Goal: Task Accomplishment & Management: Manage account settings

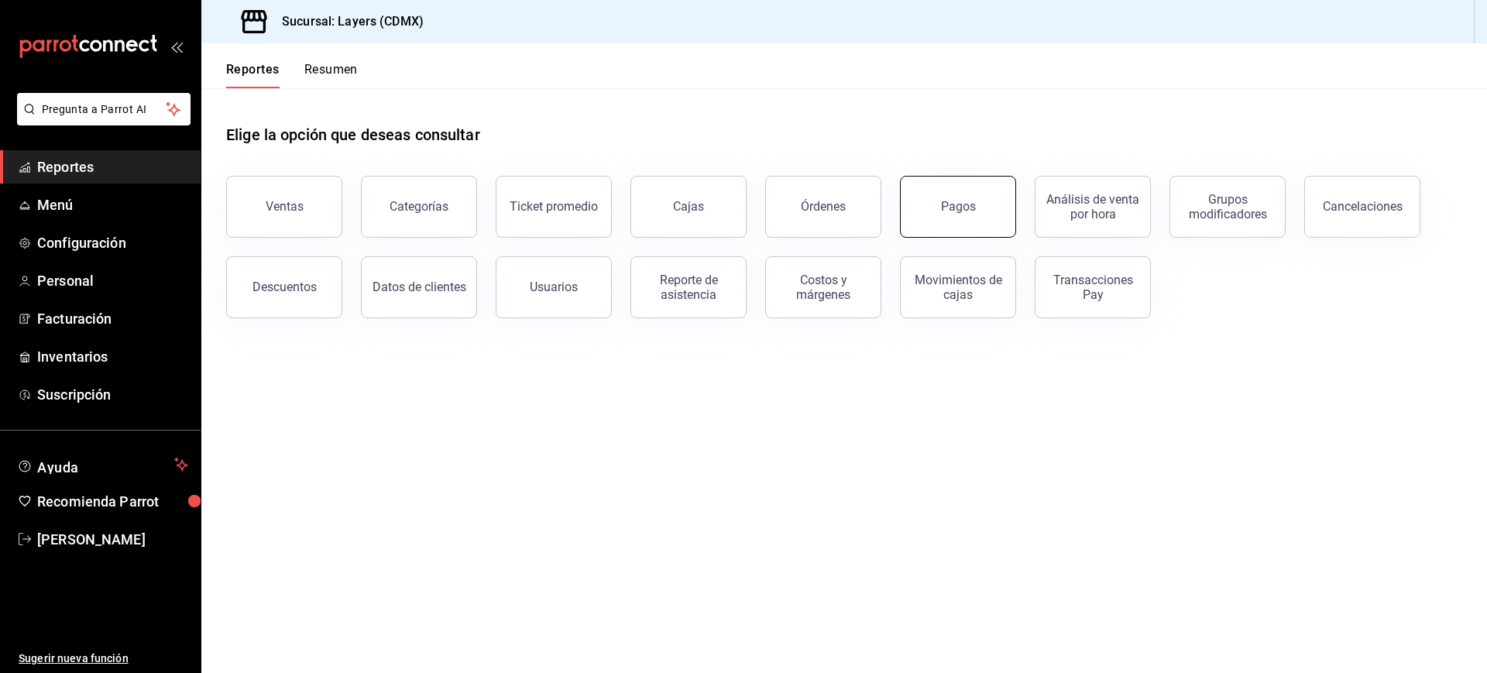
click at [917, 224] on button "Pagos" at bounding box center [958, 207] width 116 height 62
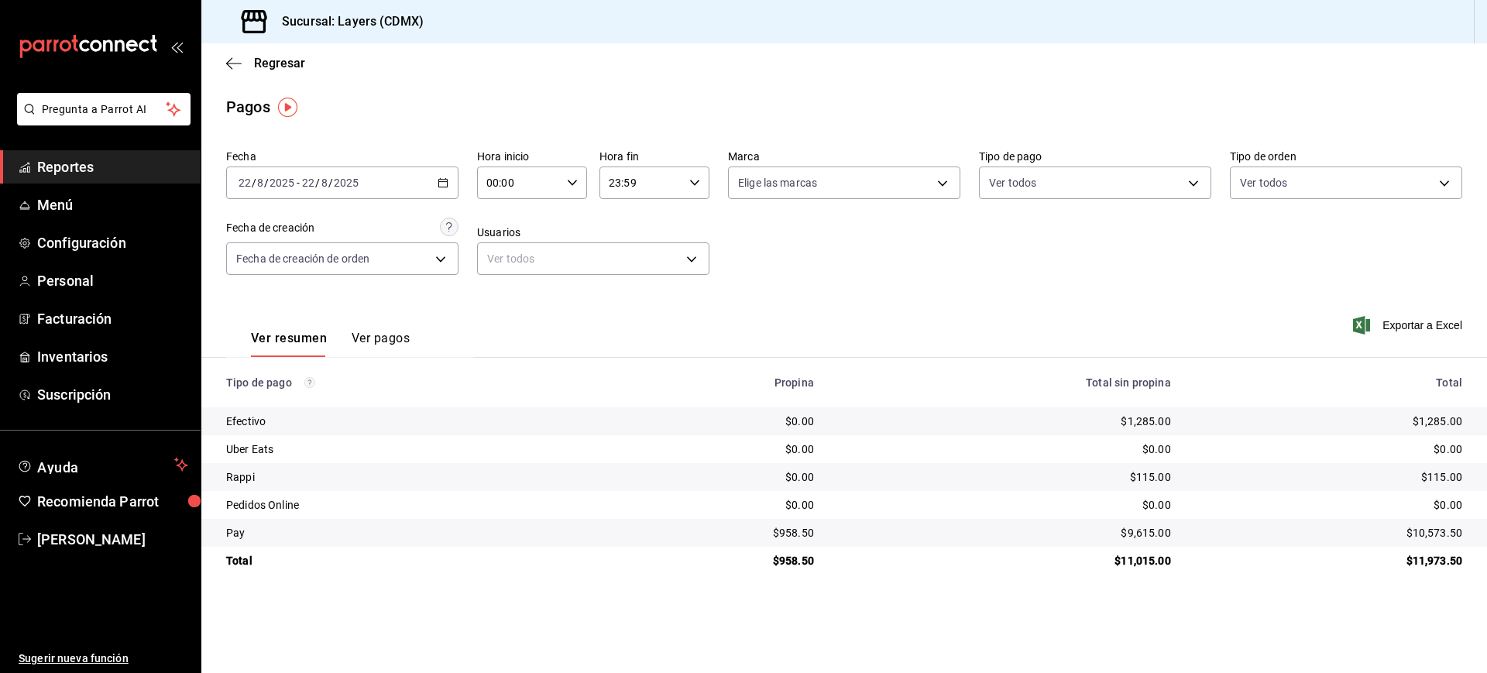
click at [443, 183] on icon "button" at bounding box center [443, 182] width 11 height 11
click at [283, 400] on span "Rango de fechas" at bounding box center [299, 404] width 120 height 16
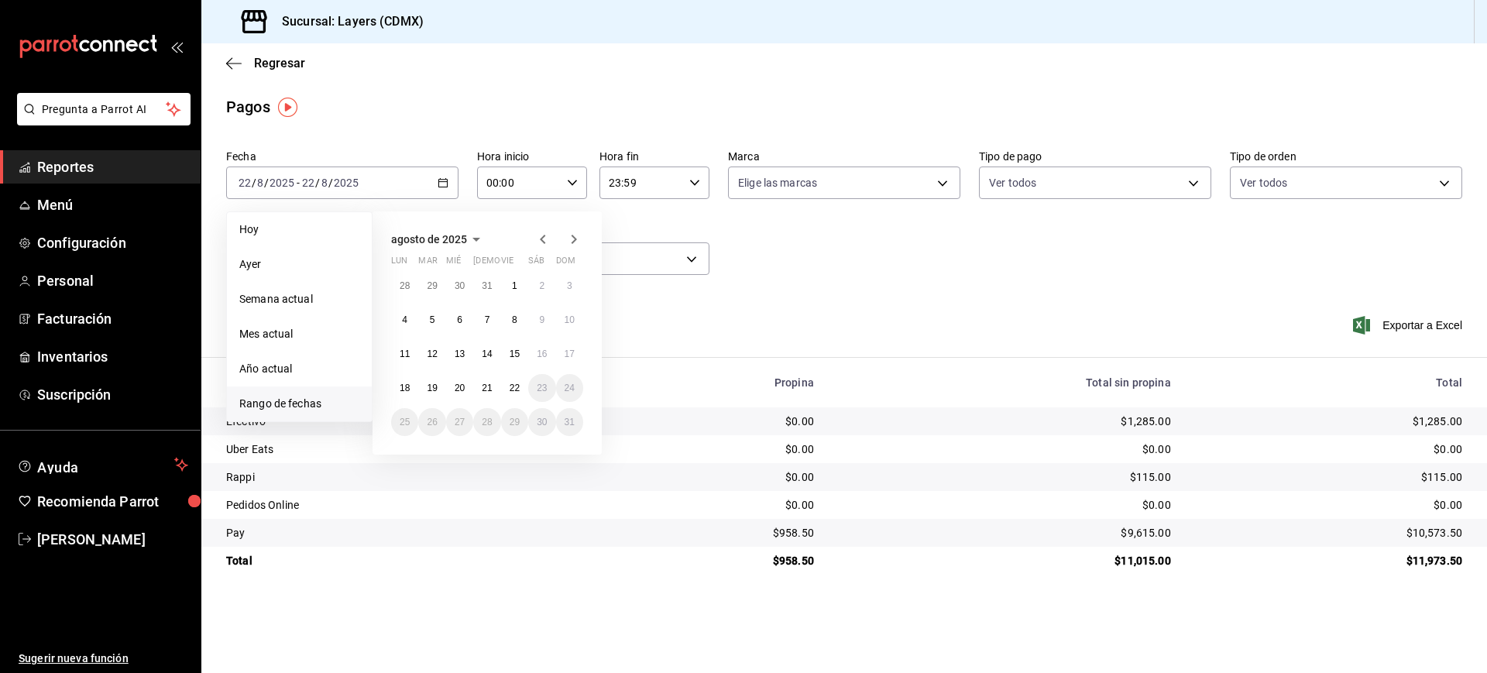
click at [546, 234] on icon "button" at bounding box center [543, 239] width 19 height 19
click at [567, 289] on abbr "1" at bounding box center [569, 285] width 5 height 11
click at [412, 446] on button "30" at bounding box center [404, 456] width 27 height 28
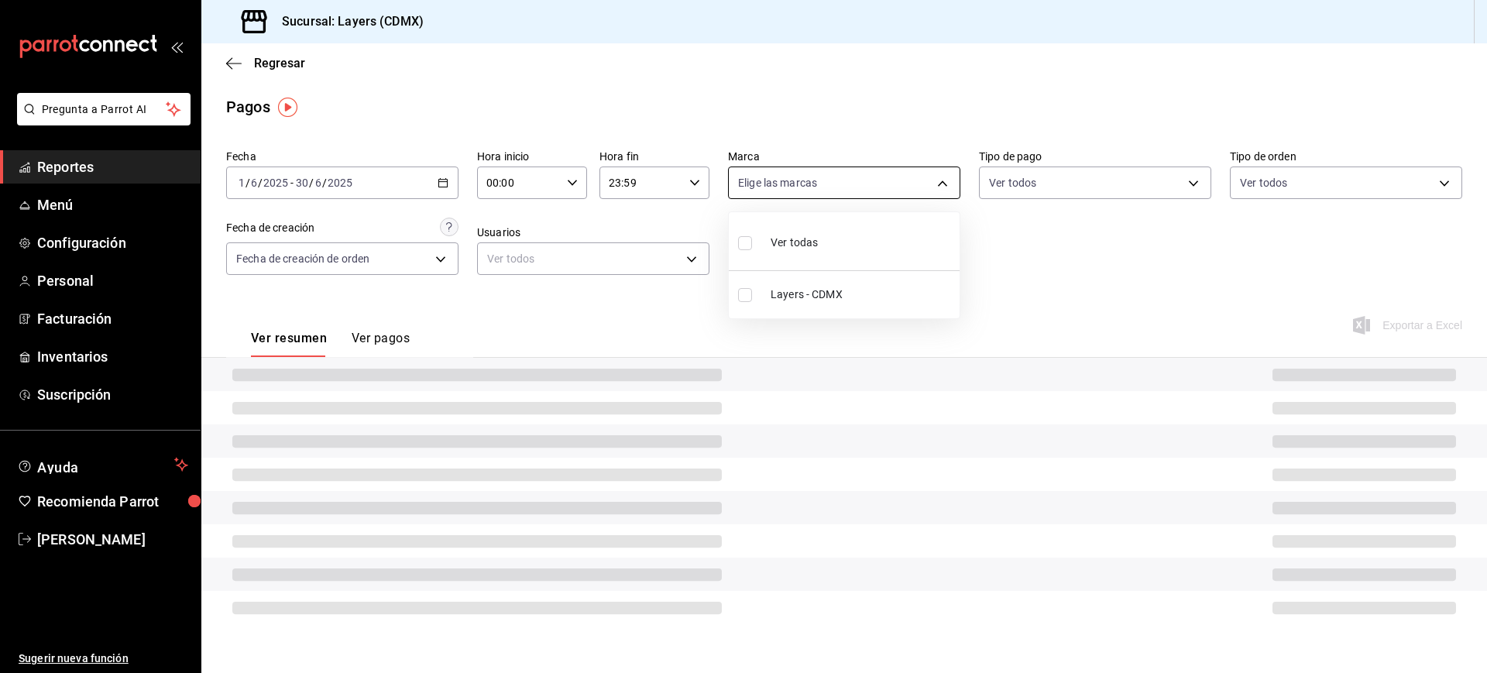
click at [839, 191] on body "Pregunta a Parrot AI Reportes Menú Configuración Personal Facturación Inventari…" at bounding box center [743, 336] width 1487 height 673
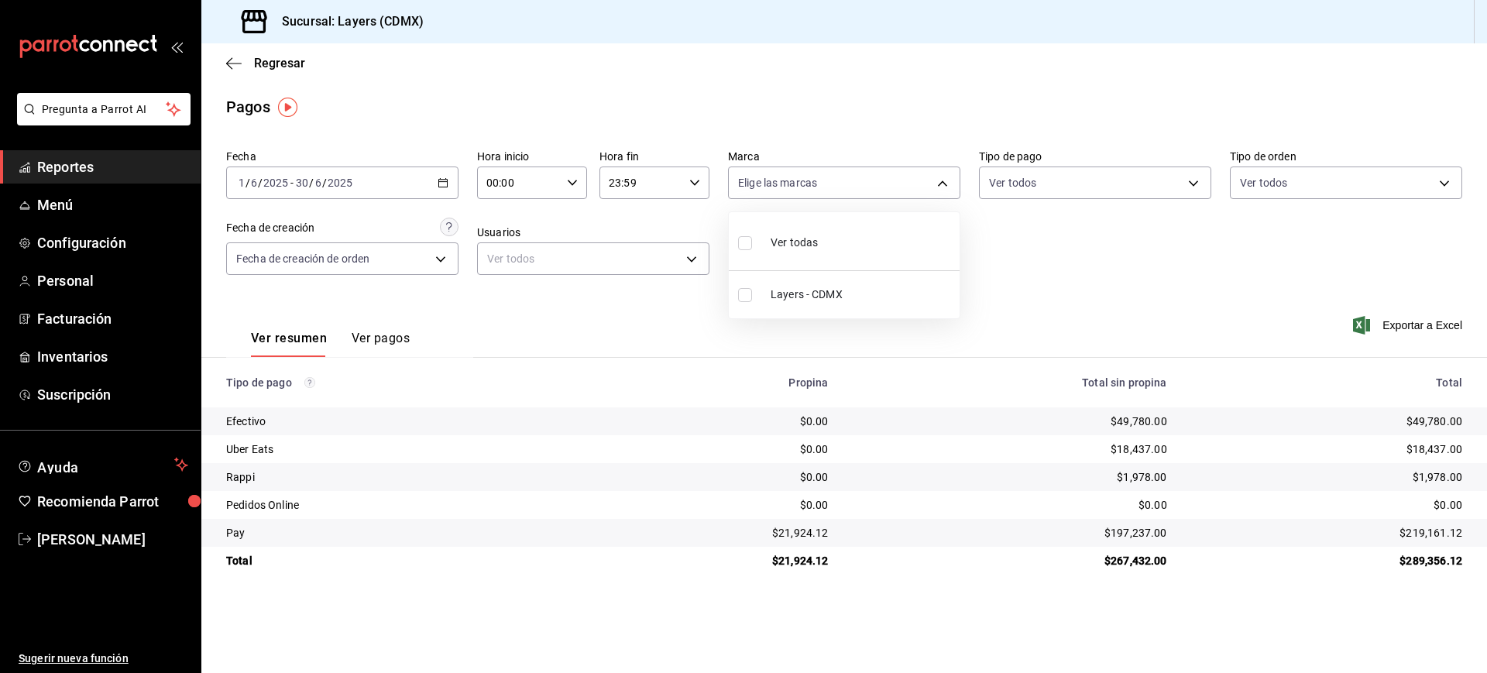
click at [757, 303] on li "Layers - CDMX" at bounding box center [844, 294] width 231 height 35
type input "065672fb-6e9c-4075-867b-65006898f668"
checkbox input "true"
click at [1047, 179] on div at bounding box center [743, 336] width 1487 height 673
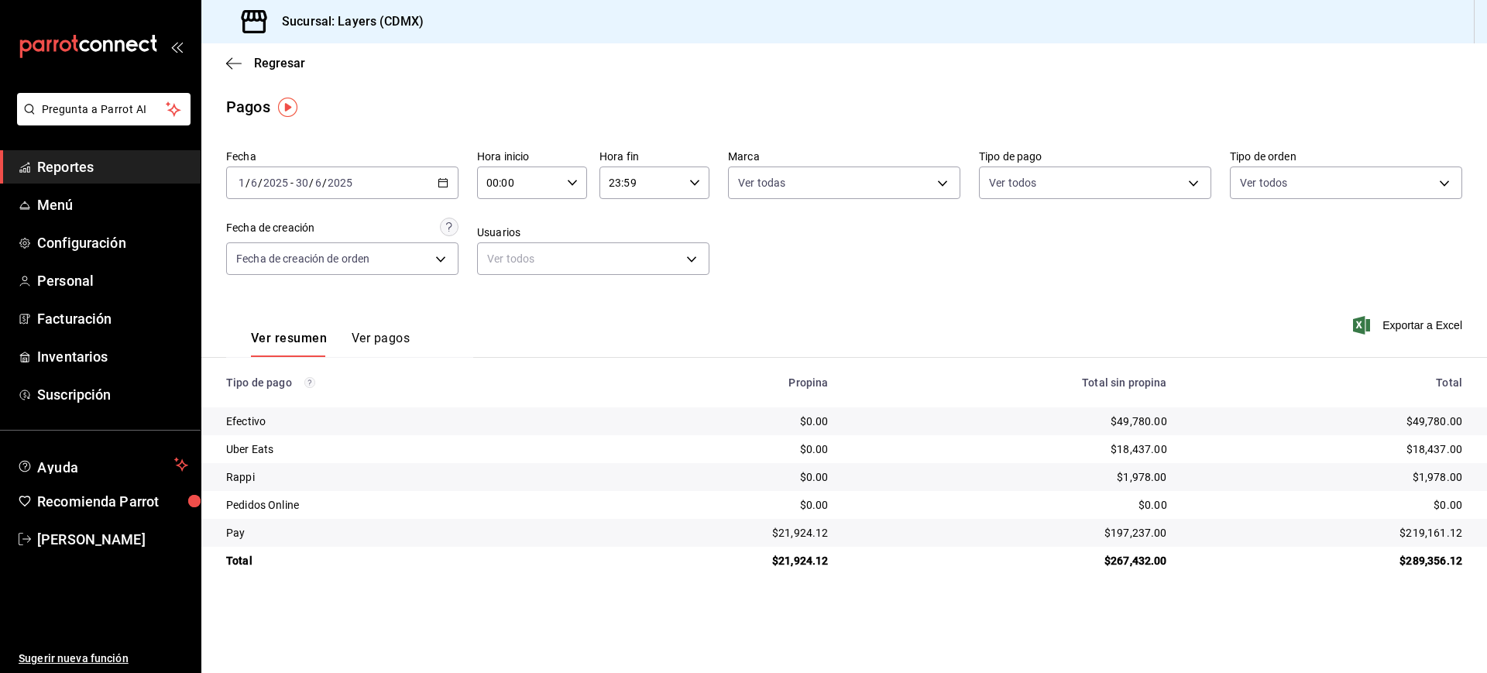
click at [1047, 179] on body "Pregunta a Parrot AI Reportes Menú Configuración Personal Facturación Inventari…" at bounding box center [743, 336] width 1487 height 673
click at [1036, 361] on span "Efectivo" at bounding box center [1113, 364] width 183 height 16
type input "08c3f87a-4366-40dc-82ae-c7dc8737cd50"
checkbox input "true"
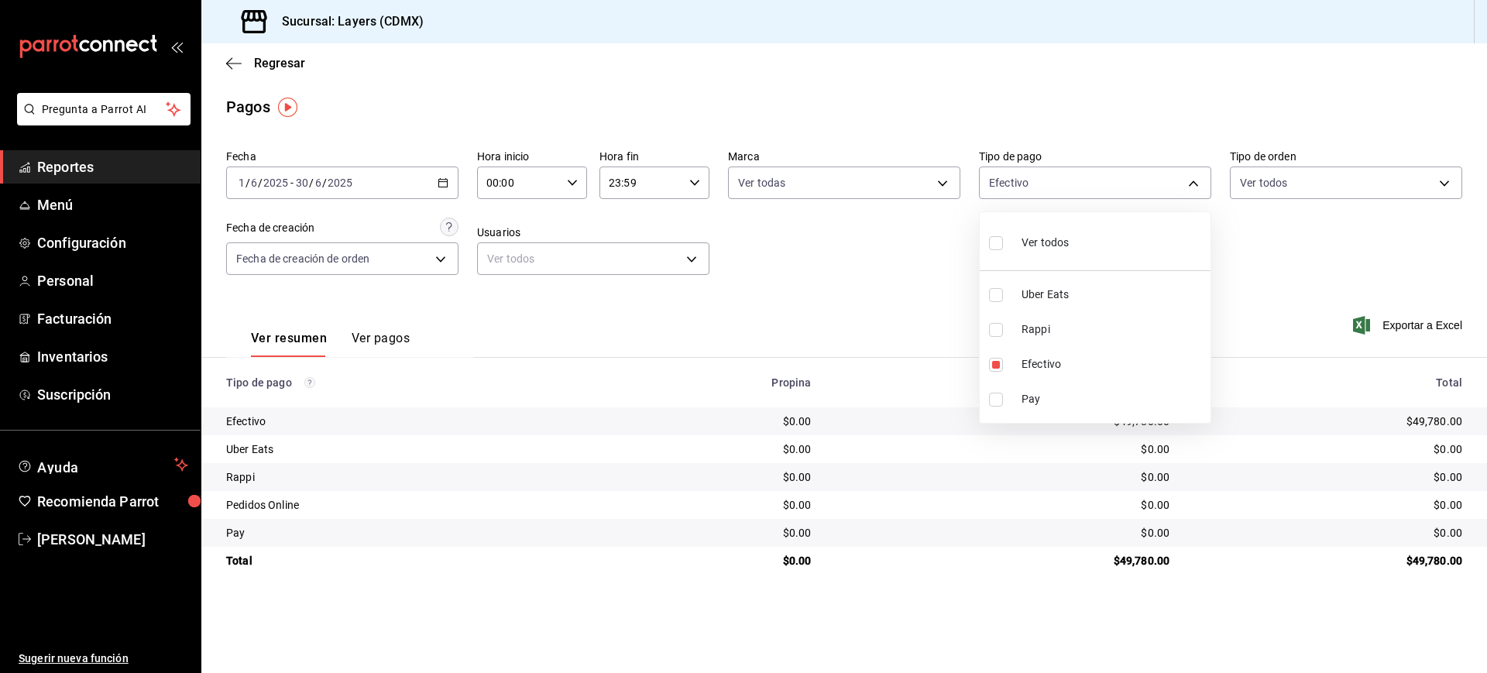
click at [785, 299] on div at bounding box center [743, 336] width 1487 height 673
click at [34, 157] on link "Reportes" at bounding box center [100, 166] width 201 height 33
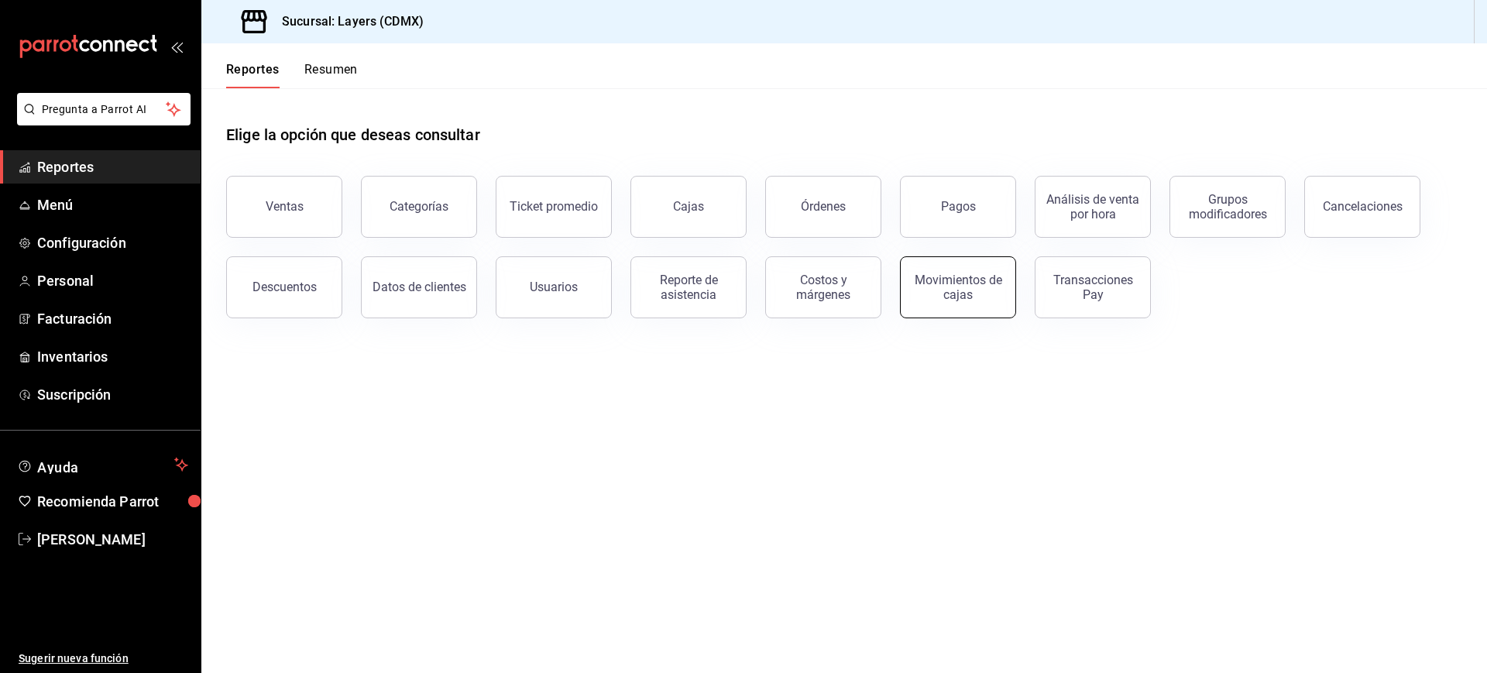
click at [976, 263] on button "Movimientos de cajas" at bounding box center [958, 287] width 116 height 62
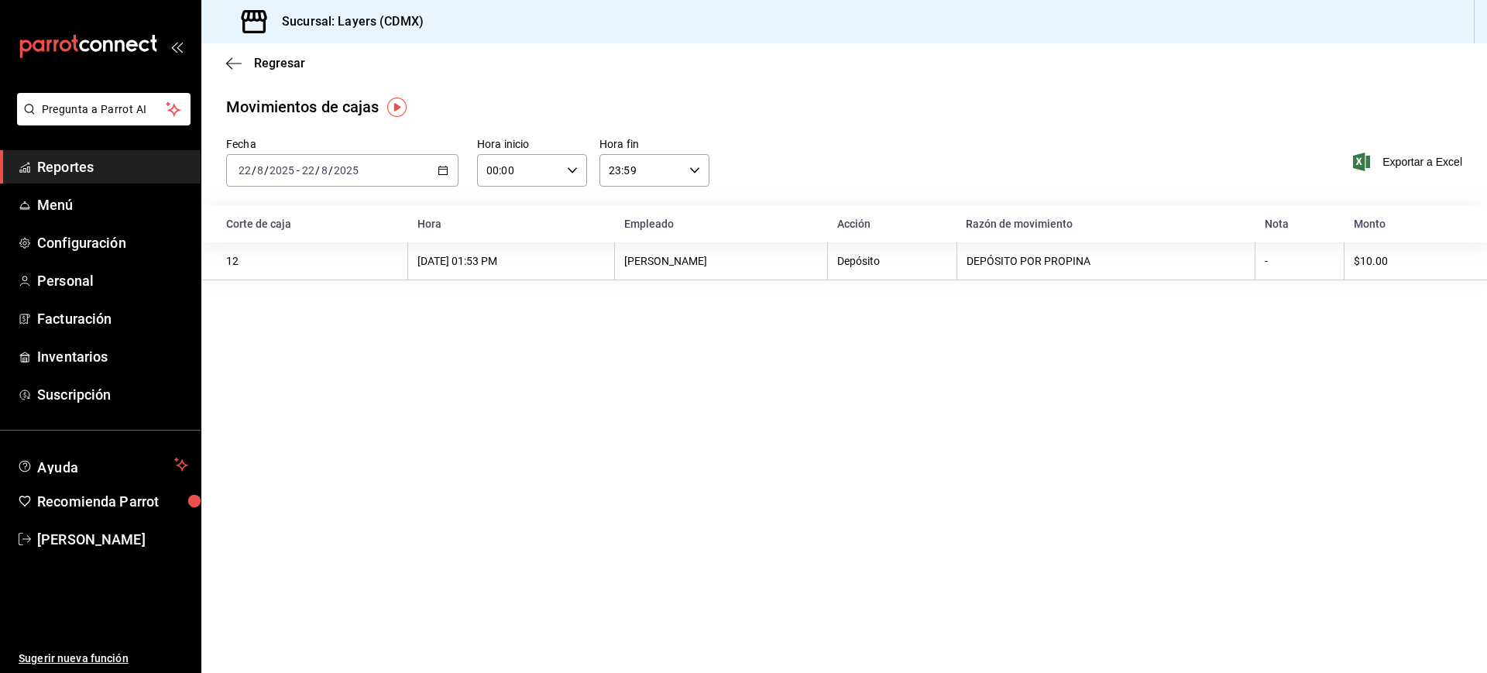
click at [449, 167] on div "[DATE] [DATE] - [DATE] [DATE]" at bounding box center [342, 170] width 232 height 33
click at [297, 345] on li "Año actual" at bounding box center [299, 356] width 145 height 35
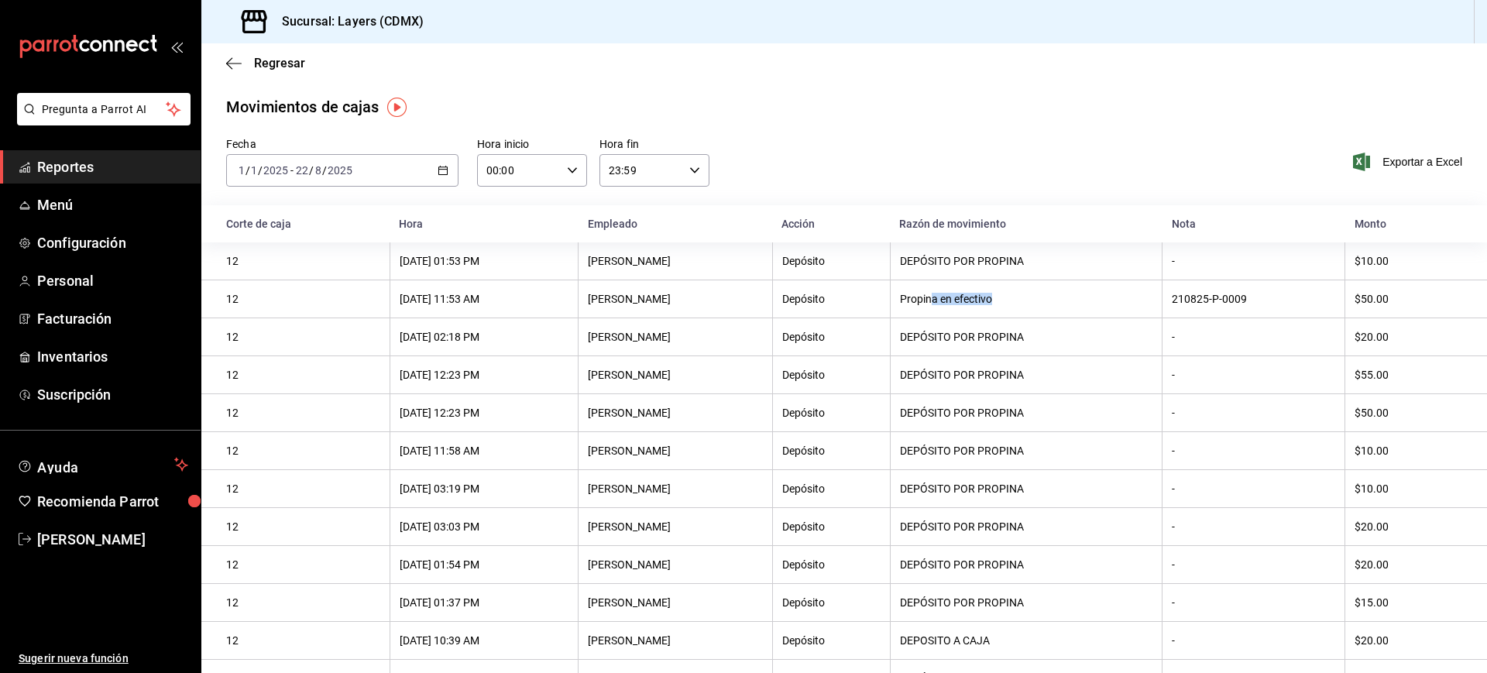
drag, startPoint x: 963, startPoint y: 302, endPoint x: 1145, endPoint y: 301, distance: 182.0
click at [1145, 301] on div "Propina en efectivo" at bounding box center [1026, 299] width 253 height 12
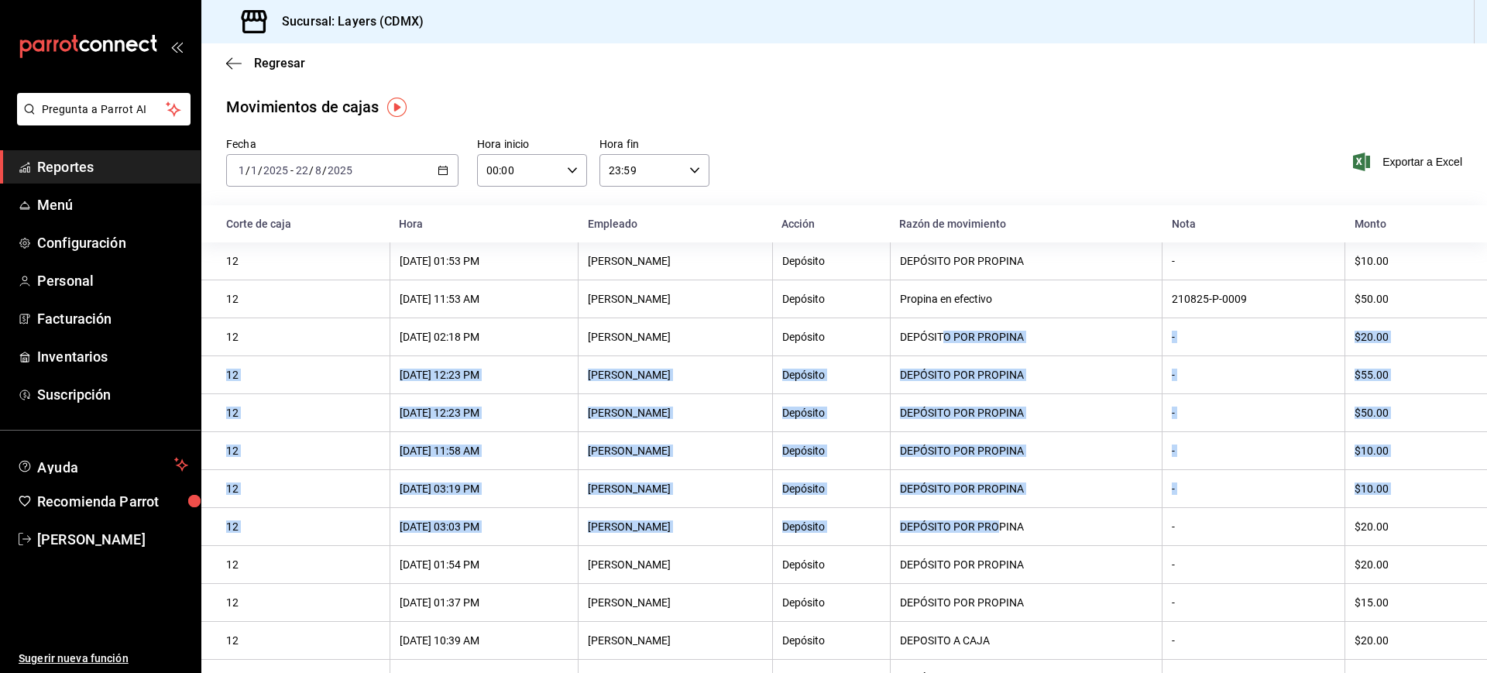
drag, startPoint x: 976, startPoint y: 339, endPoint x: 1025, endPoint y: 546, distance: 212.5
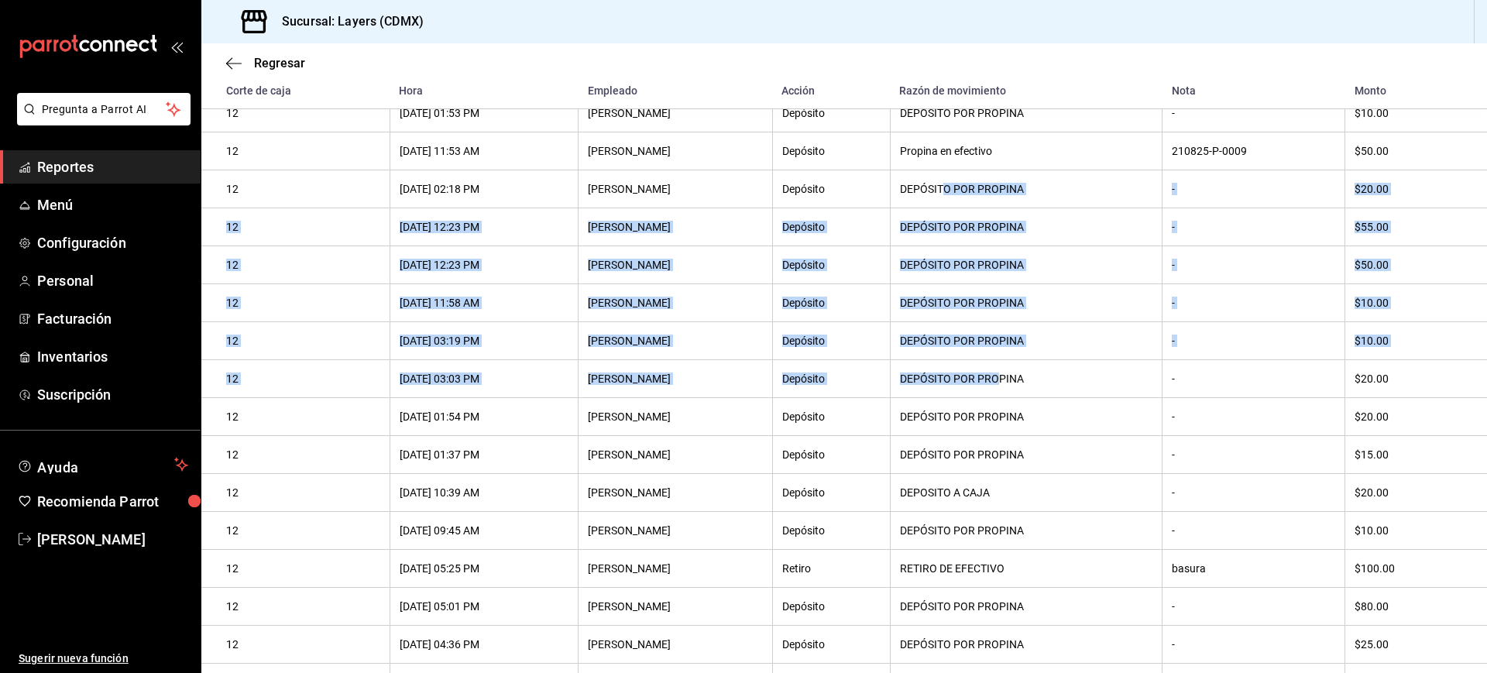
scroll to position [182, 0]
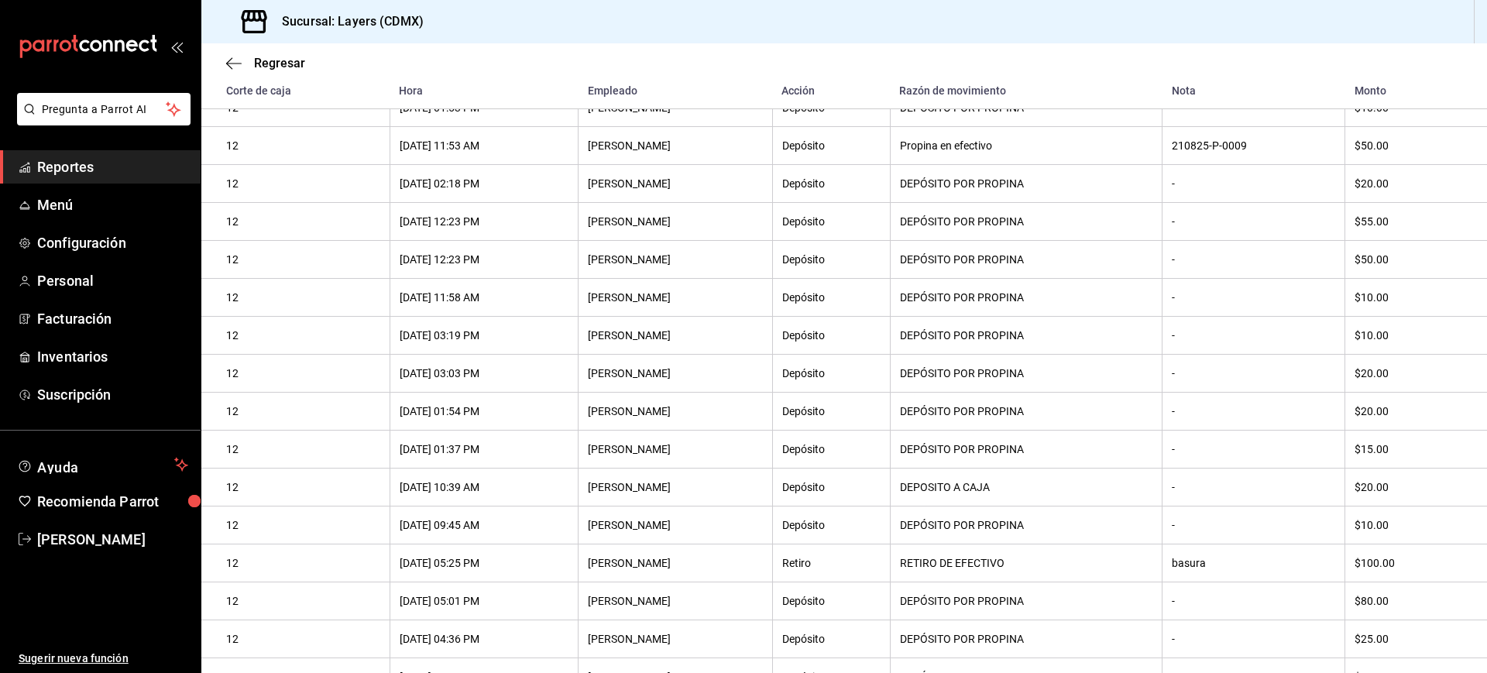
click at [1025, 544] on th "DEPÓSITO POR PROPINA" at bounding box center [1026, 526] width 273 height 38
click at [1012, 402] on th "DEPÓSITO POR PROPINA" at bounding box center [1026, 412] width 273 height 38
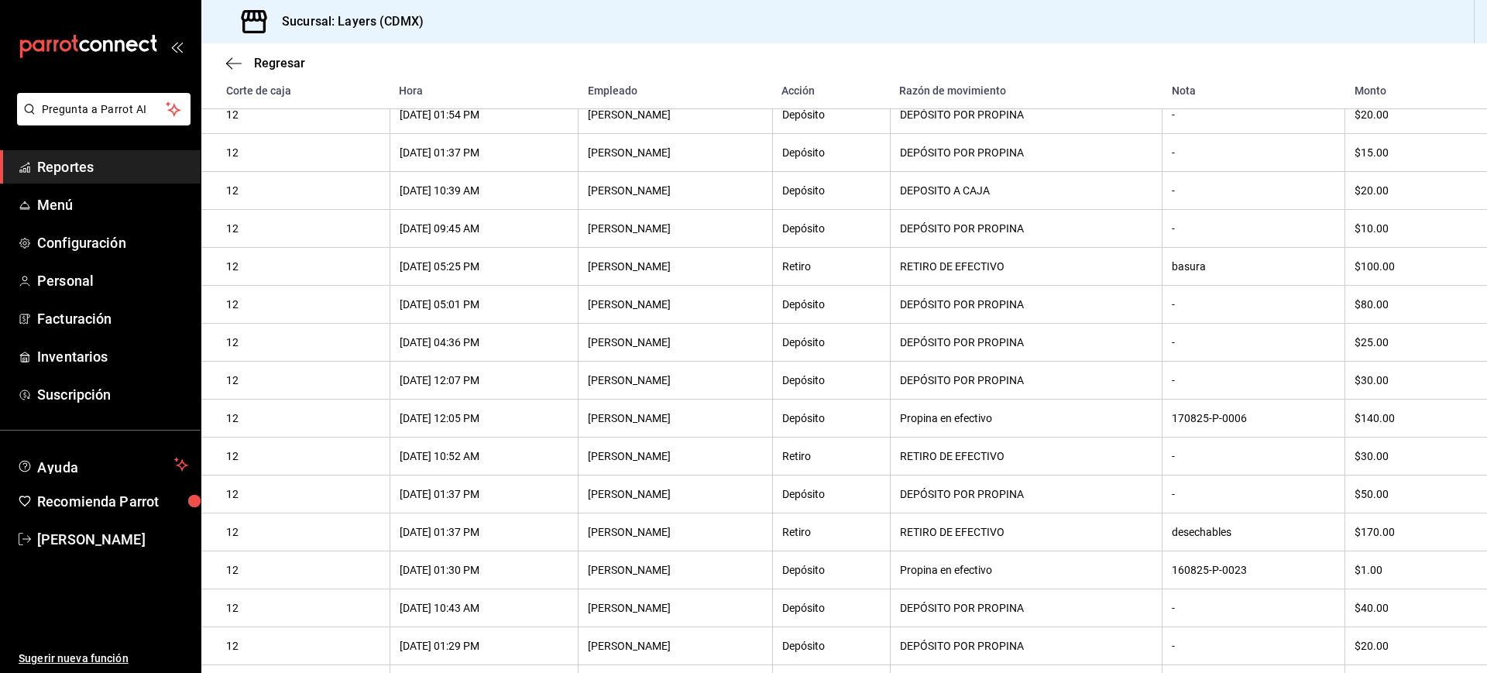
scroll to position [483, 0]
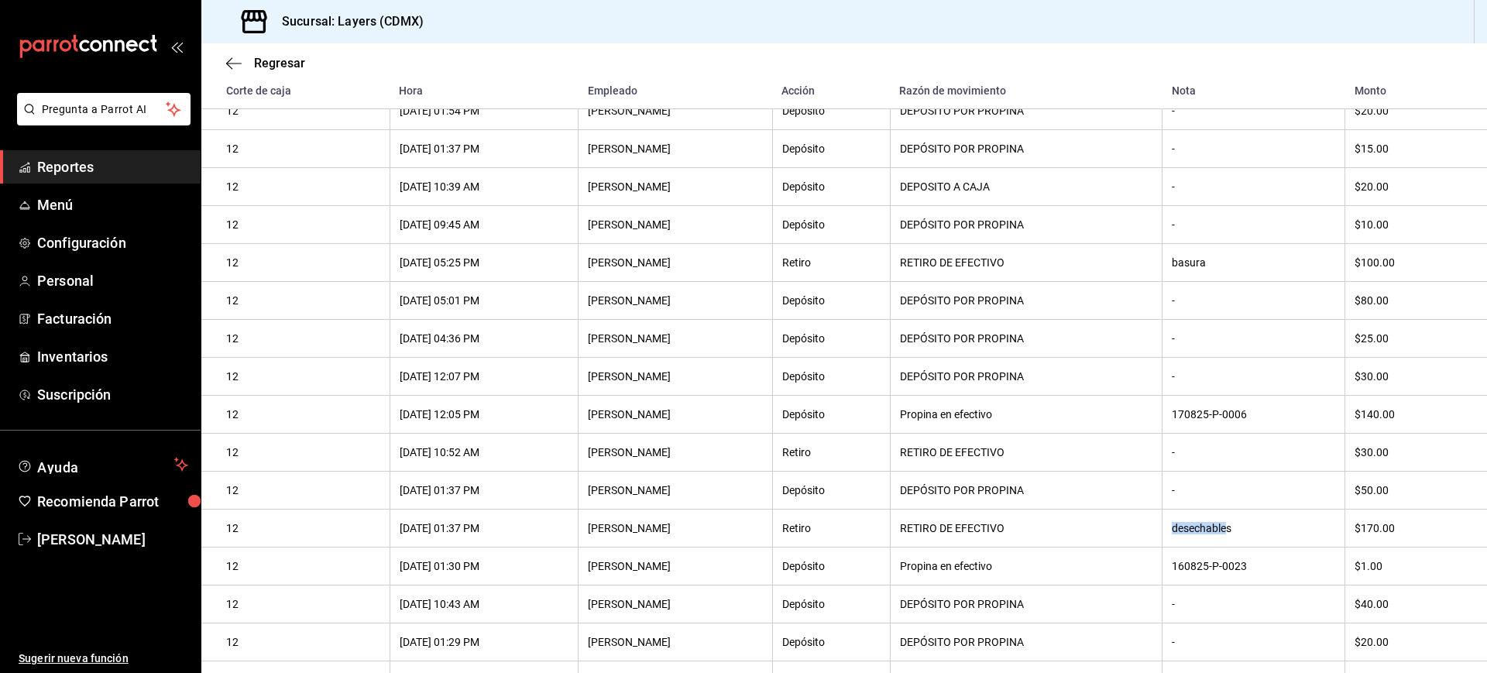
drag, startPoint x: 1233, startPoint y: 551, endPoint x: 1157, endPoint y: 538, distance: 76.9
click at [1157, 538] on tr "12 [DATE] 01:37 PM [PERSON_NAME] RETIRO DE EFECTIVO desechables $170.00" at bounding box center [844, 529] width 1286 height 38
click at [1153, 534] on div "RETIRO DE EFECTIVO" at bounding box center [1026, 528] width 253 height 12
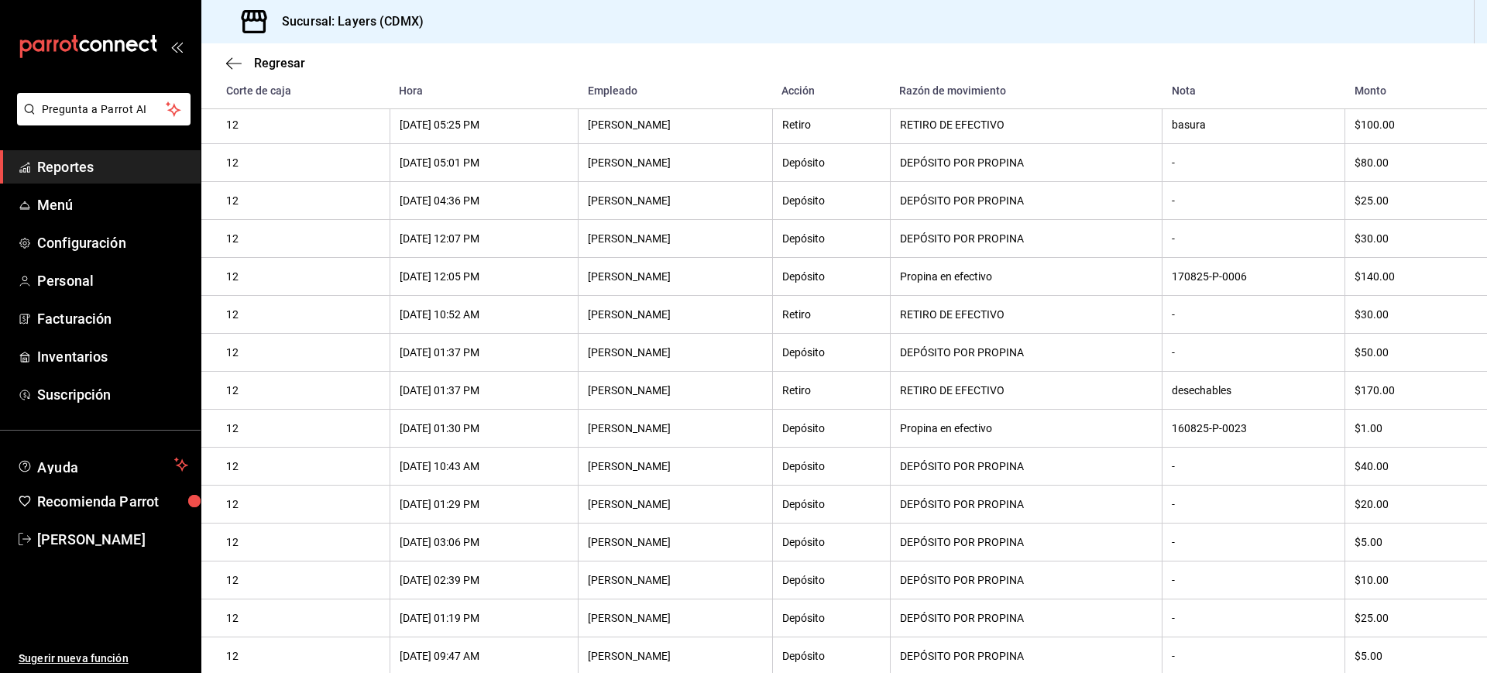
scroll to position [624, 0]
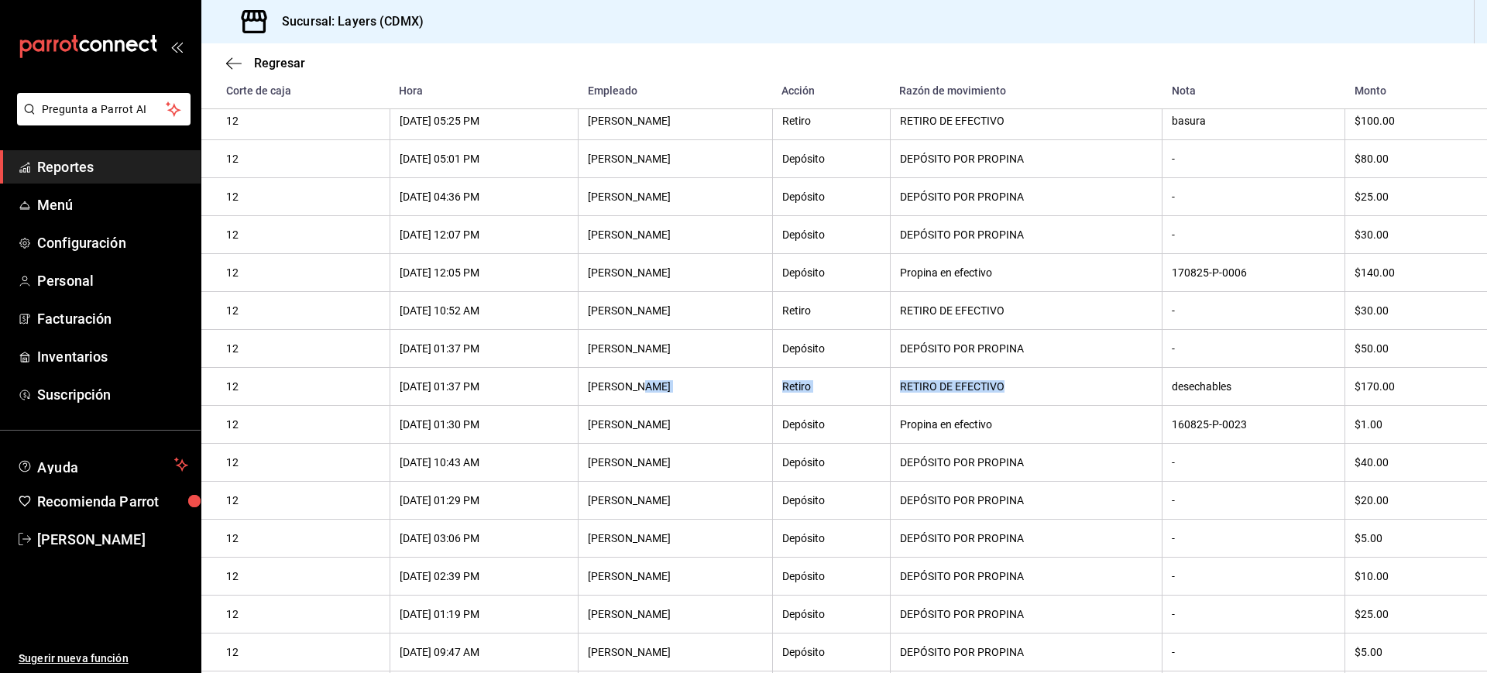
drag, startPoint x: 1032, startPoint y: 396, endPoint x: 653, endPoint y: 414, distance: 379.2
click at [653, 406] on tr "12 [DATE] 01:37 PM [PERSON_NAME] RETIRO DE EFECTIVO desechables $170.00" at bounding box center [844, 387] width 1286 height 38
click at [653, 406] on th "[PERSON_NAME]" at bounding box center [676, 387] width 194 height 38
drag, startPoint x: 1225, startPoint y: 407, endPoint x: 1168, endPoint y: 393, distance: 58.2
click at [1168, 393] on tr "12 [DATE] 01:37 PM [PERSON_NAME] RETIRO DE EFECTIVO desechables $170.00" at bounding box center [844, 387] width 1286 height 38
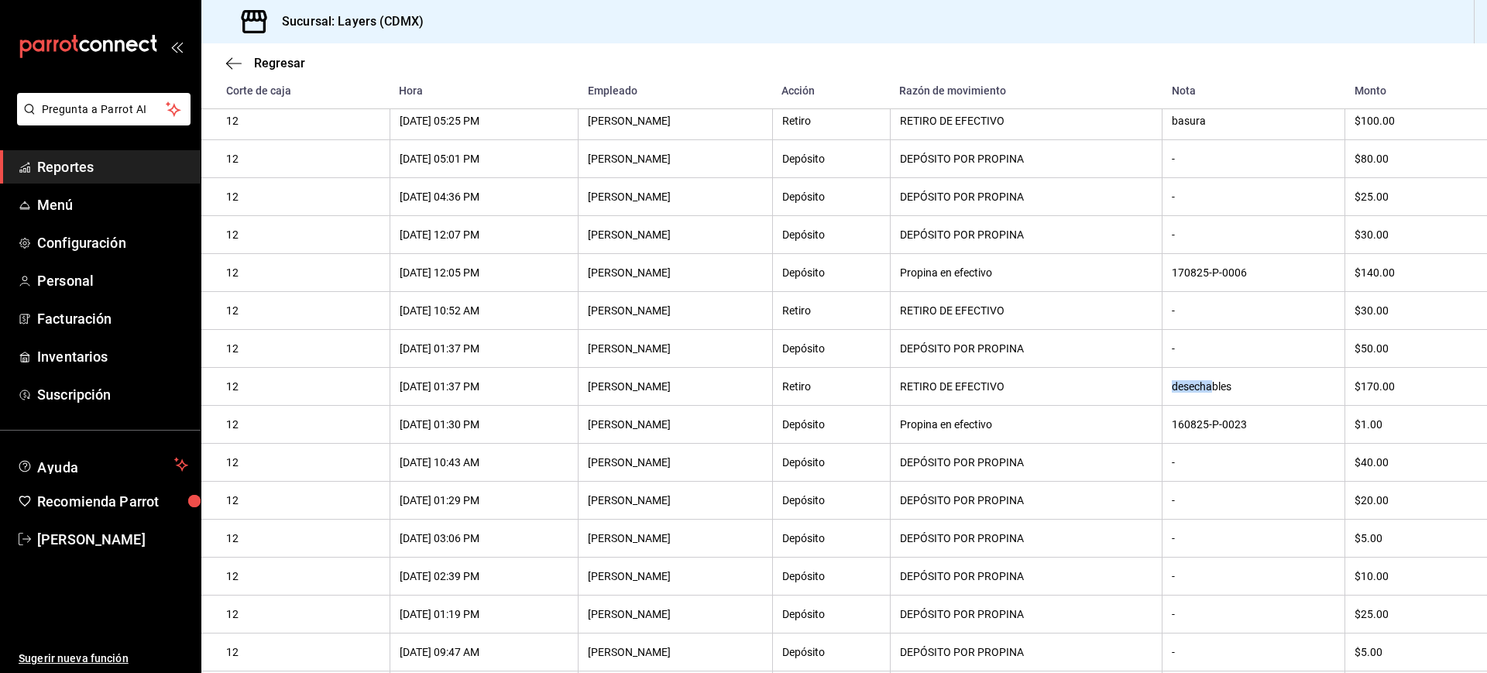
click at [1163, 393] on th "RETIRO DE EFECTIVO" at bounding box center [1026, 387] width 273 height 38
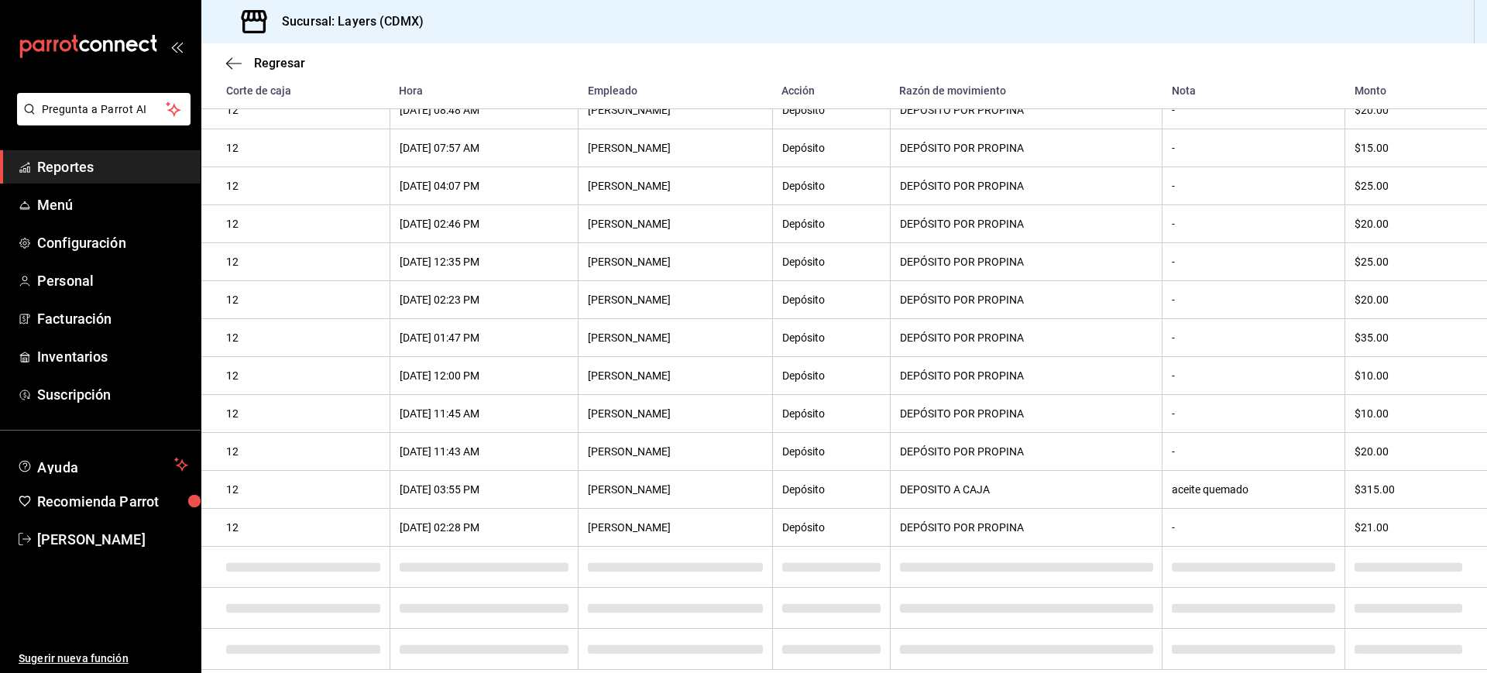
scroll to position [1634, 0]
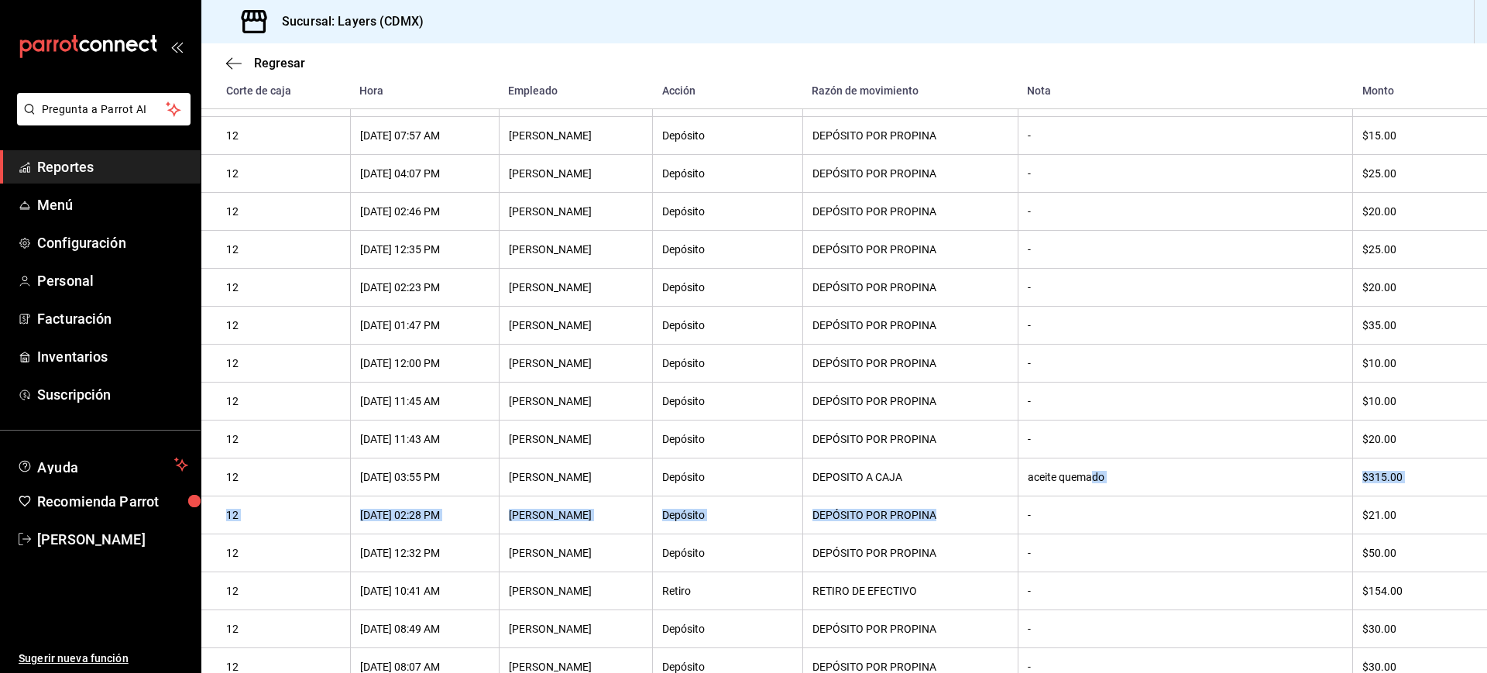
drag, startPoint x: 1090, startPoint y: 517, endPoint x: 981, endPoint y: 540, distance: 111.5
click at [981, 540] on tbody "12 [DATE] 01:53 PM [PERSON_NAME] Depósito DEPÓSITO POR PROPINA - $10.00 12 [DAT…" at bounding box center [844, 534] width 1286 height 3795
click at [922, 496] on th "DEPOSITO A CAJA" at bounding box center [909, 478] width 215 height 38
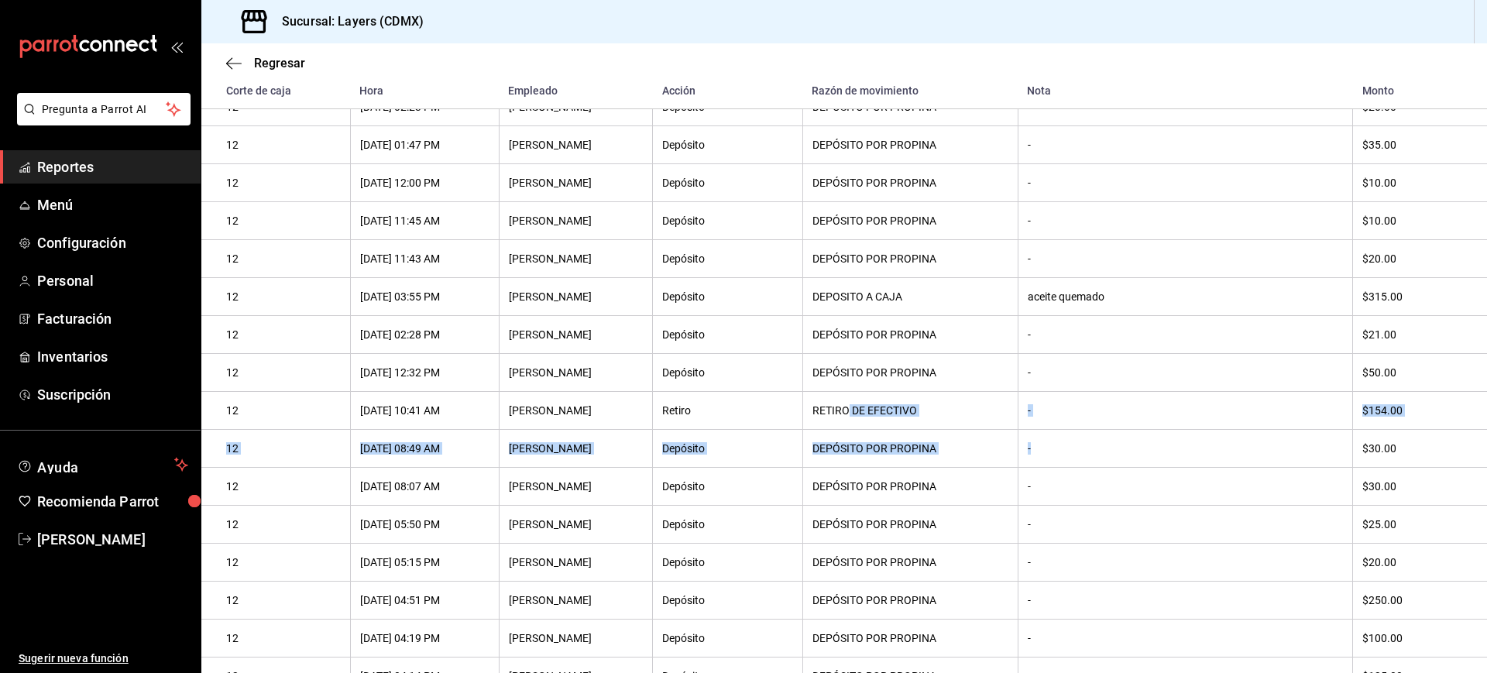
drag, startPoint x: 862, startPoint y: 448, endPoint x: 1159, endPoint y: 478, distance: 298.2
click at [1159, 478] on tbody "12 [DATE] 01:53 PM [PERSON_NAME] Depósito DEPÓSITO POR PROPINA - $10.00 12 [DAT…" at bounding box center [844, 353] width 1286 height 3795
click at [1159, 468] on th "-" at bounding box center [1185, 449] width 335 height 38
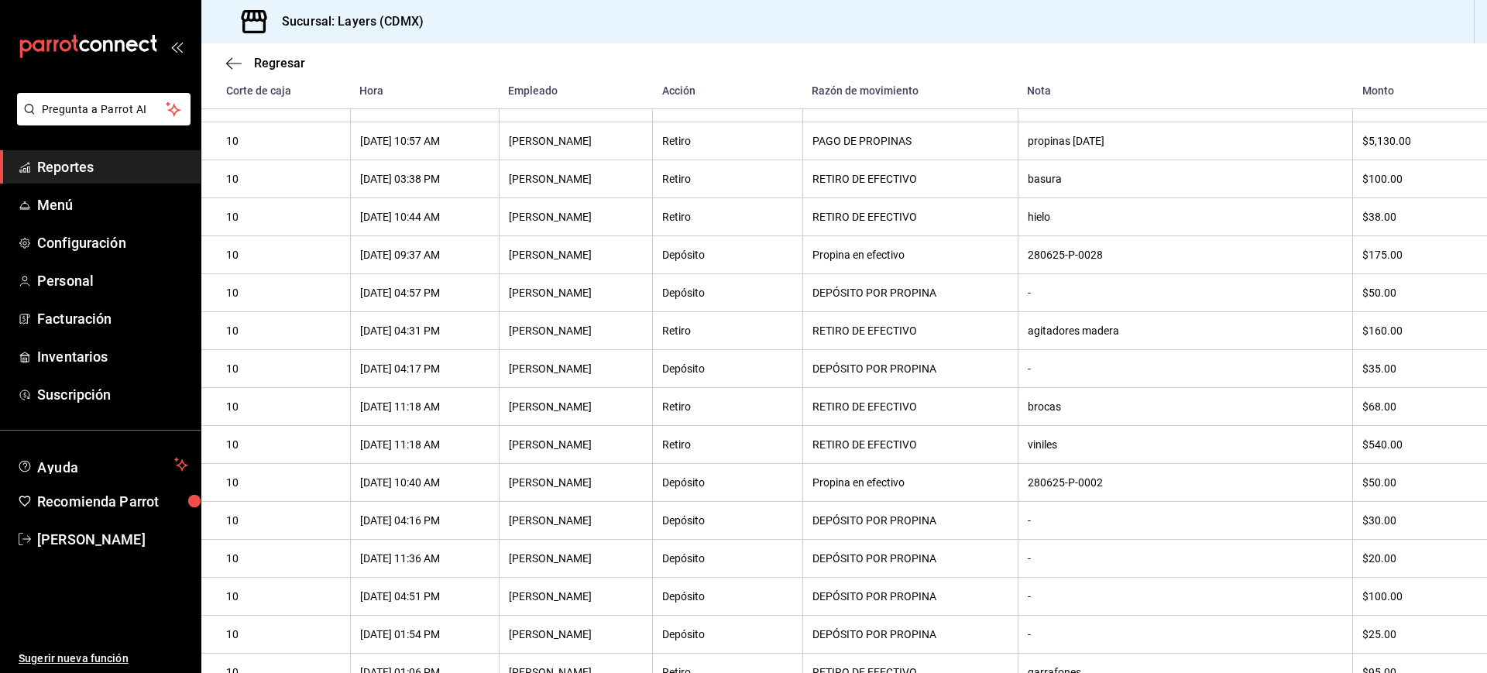
scroll to position [7384, 0]
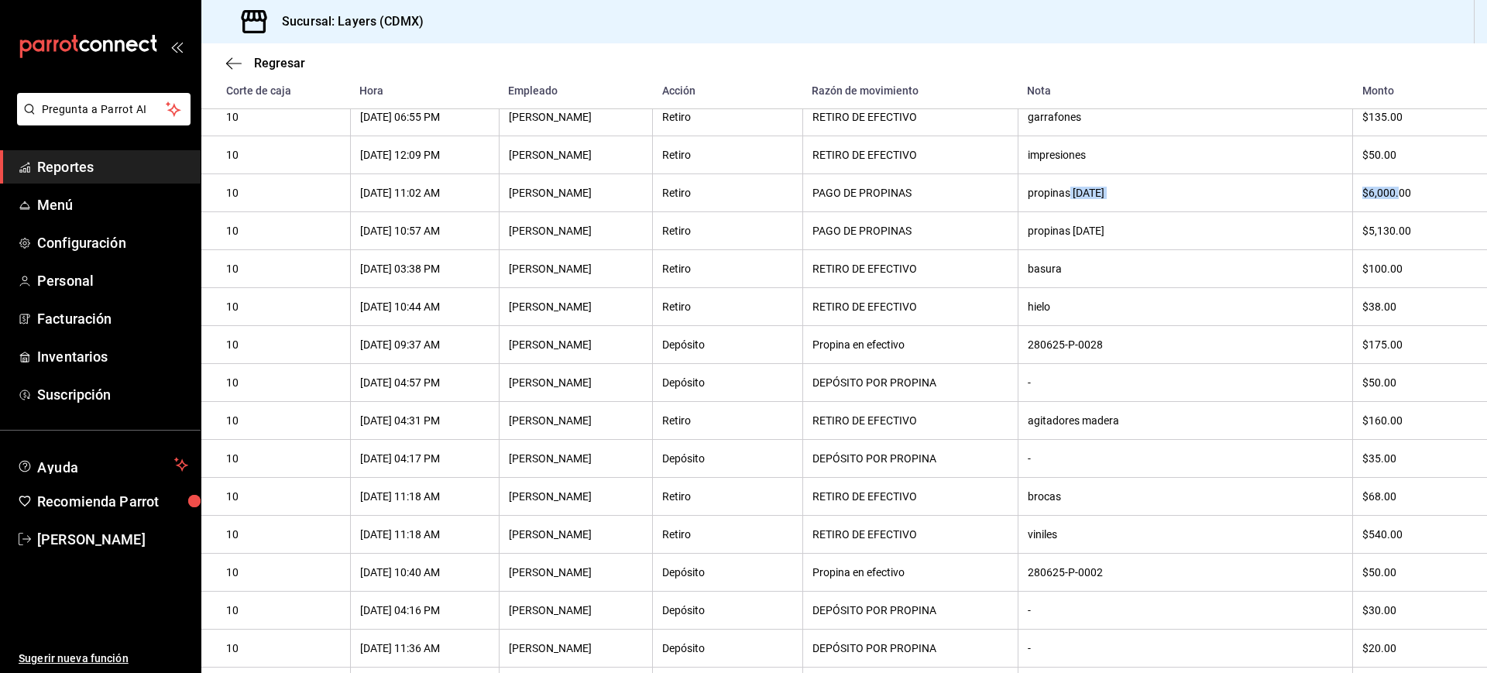
drag, startPoint x: 1065, startPoint y: 342, endPoint x: 1396, endPoint y: 338, distance: 331.5
click at [1396, 212] on tr "10 [DATE] 11:02 AM [PERSON_NAME] Retiro PAGO DE PROPINAS propinas [DATE] $6,000…" at bounding box center [844, 193] width 1286 height 38
click at [1396, 199] on div "$6,000.00" at bounding box center [1412, 193] width 100 height 12
click at [1378, 237] on div "$5,130.00" at bounding box center [1412, 231] width 100 height 12
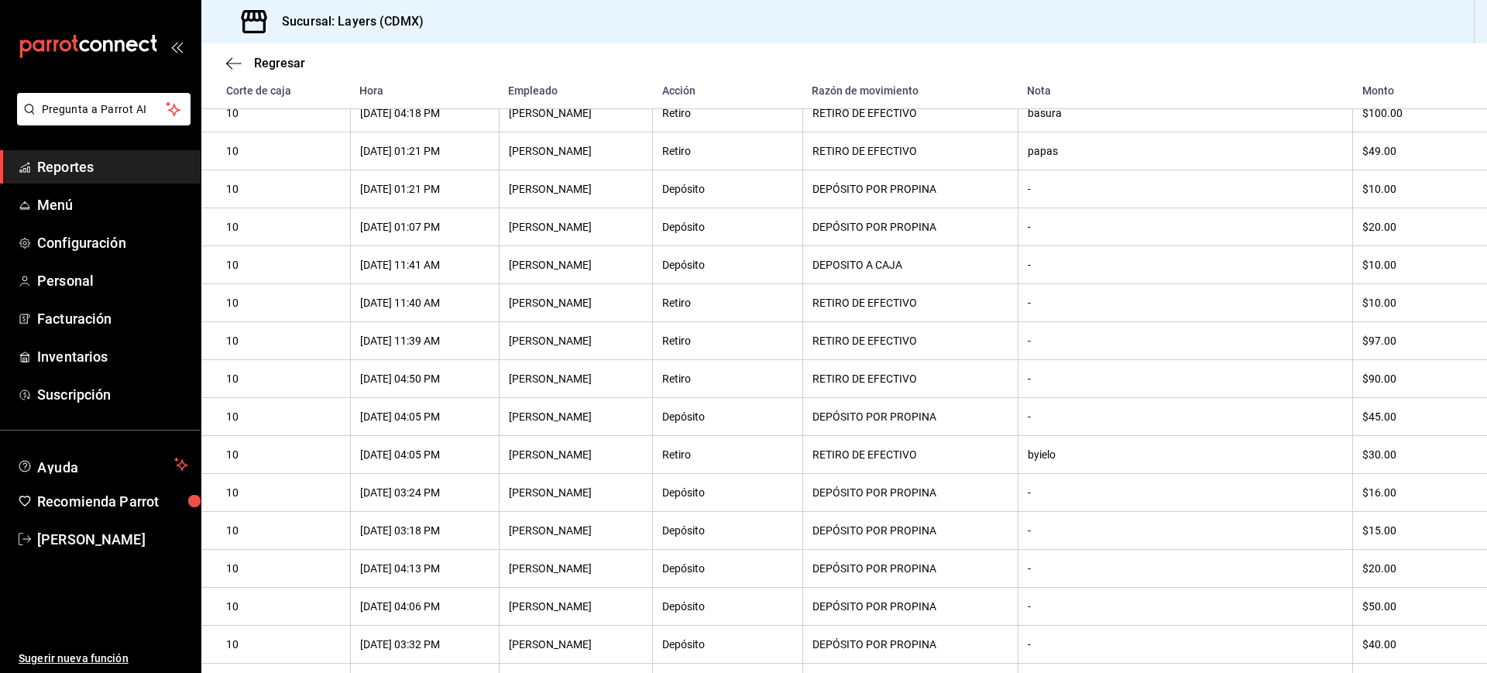
scroll to position [6779, 0]
drag, startPoint x: 1043, startPoint y: 284, endPoint x: 1043, endPoint y: 259, distance: 24.8
click at [1043, 133] on th "basura" at bounding box center [1185, 114] width 335 height 38
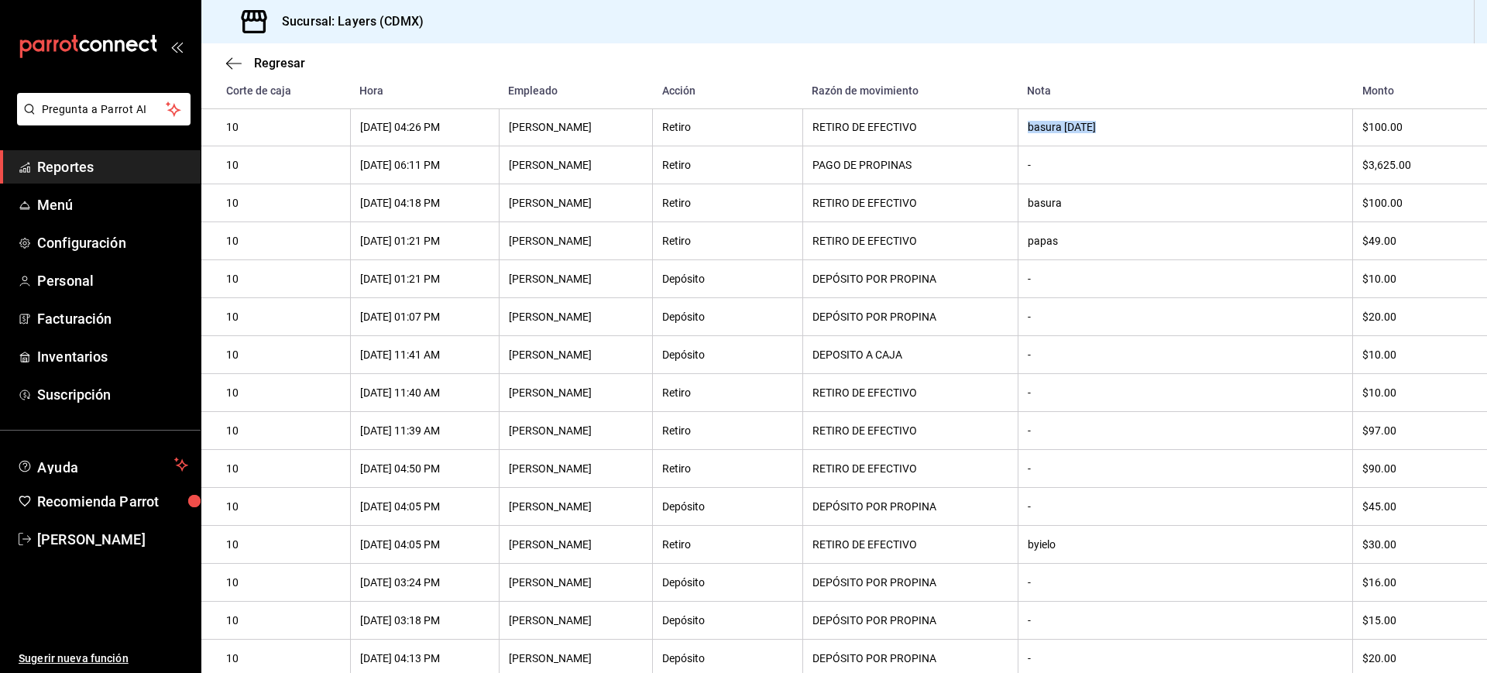
drag, startPoint x: 1026, startPoint y: 269, endPoint x: 1096, endPoint y: 267, distance: 69.7
click at [1096, 146] on th "basura [DATE]" at bounding box center [1185, 127] width 335 height 38
click at [1096, 133] on div "basura [DATE]" at bounding box center [1185, 127] width 315 height 12
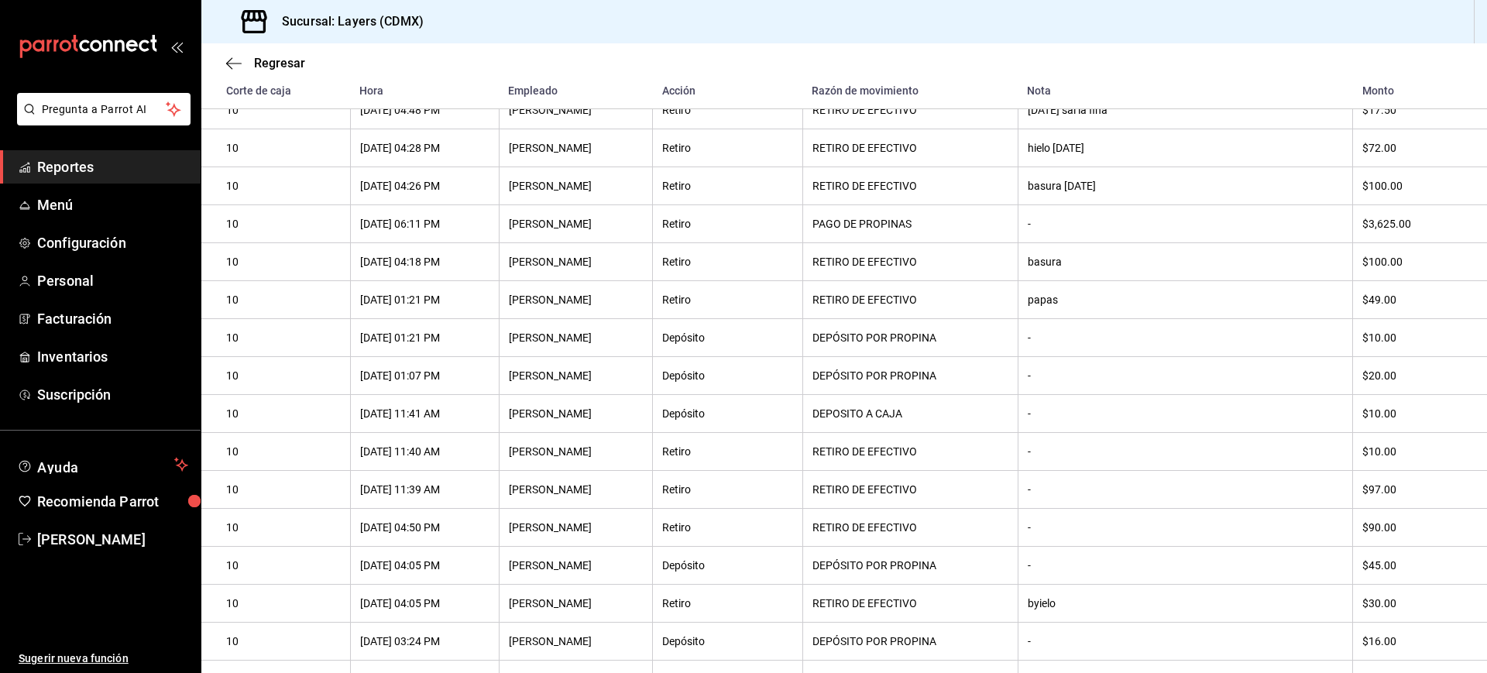
click at [1060, 154] on div "hielo [DATE]" at bounding box center [1185, 148] width 315 height 12
click at [1041, 129] on th "[DATE] sal la fina" at bounding box center [1185, 110] width 335 height 38
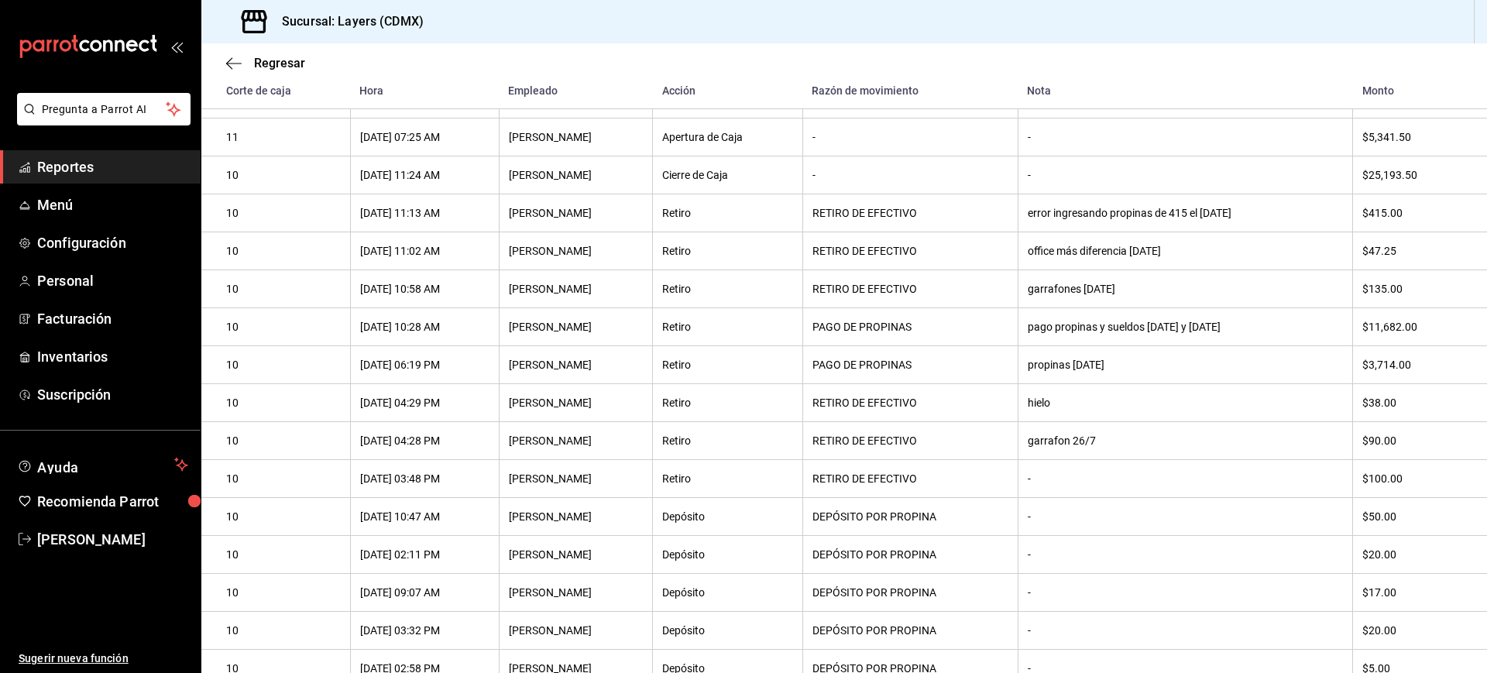
scroll to position [3759, 0]
drag, startPoint x: 1060, startPoint y: 400, endPoint x: 1351, endPoint y: 410, distance: 290.6
click at [1351, 345] on tr "10 [DATE] 10:28 AM [PERSON_NAME] Retiro PAGO DE PROPINAS pago propinas y sueldo…" at bounding box center [844, 326] width 1286 height 38
click at [1353, 345] on th "$11,682.00" at bounding box center [1420, 326] width 134 height 38
click at [1405, 332] on div "$11,682.00" at bounding box center [1412, 326] width 100 height 12
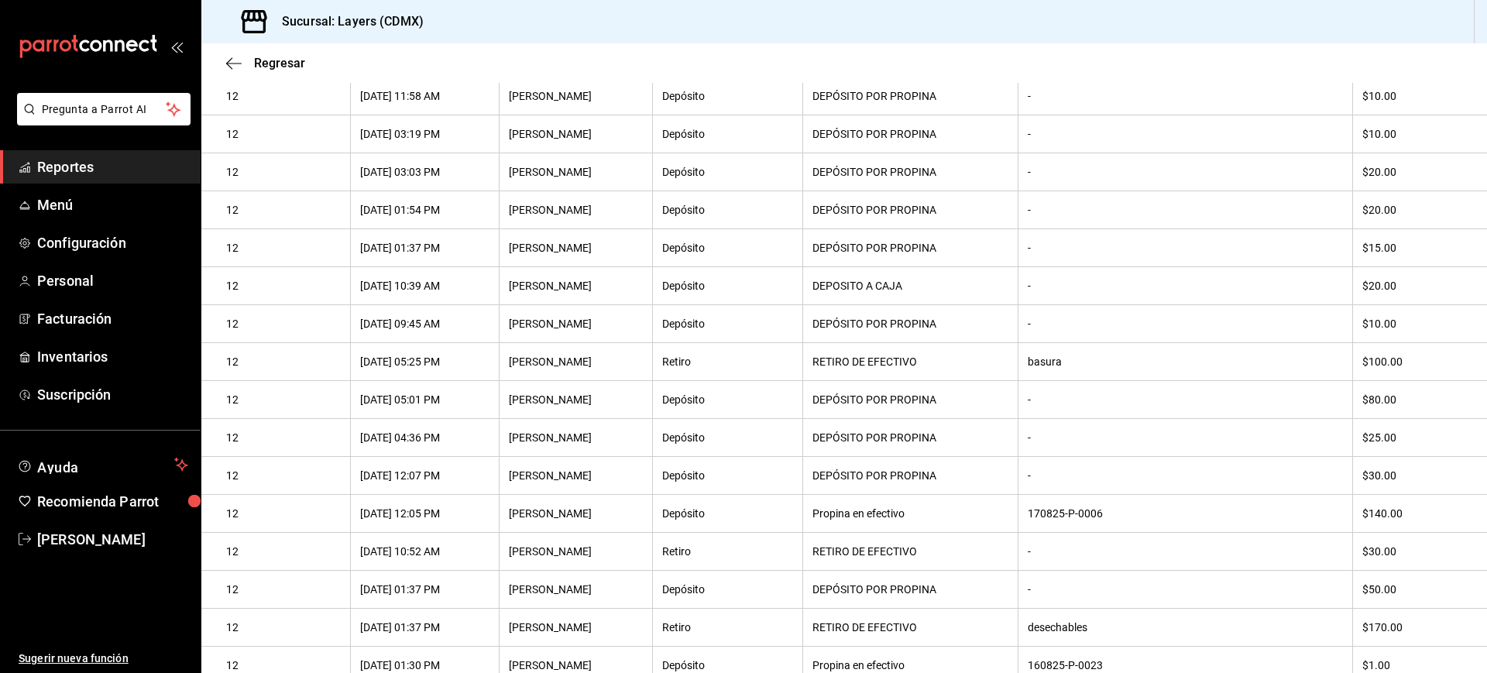
scroll to position [0, 0]
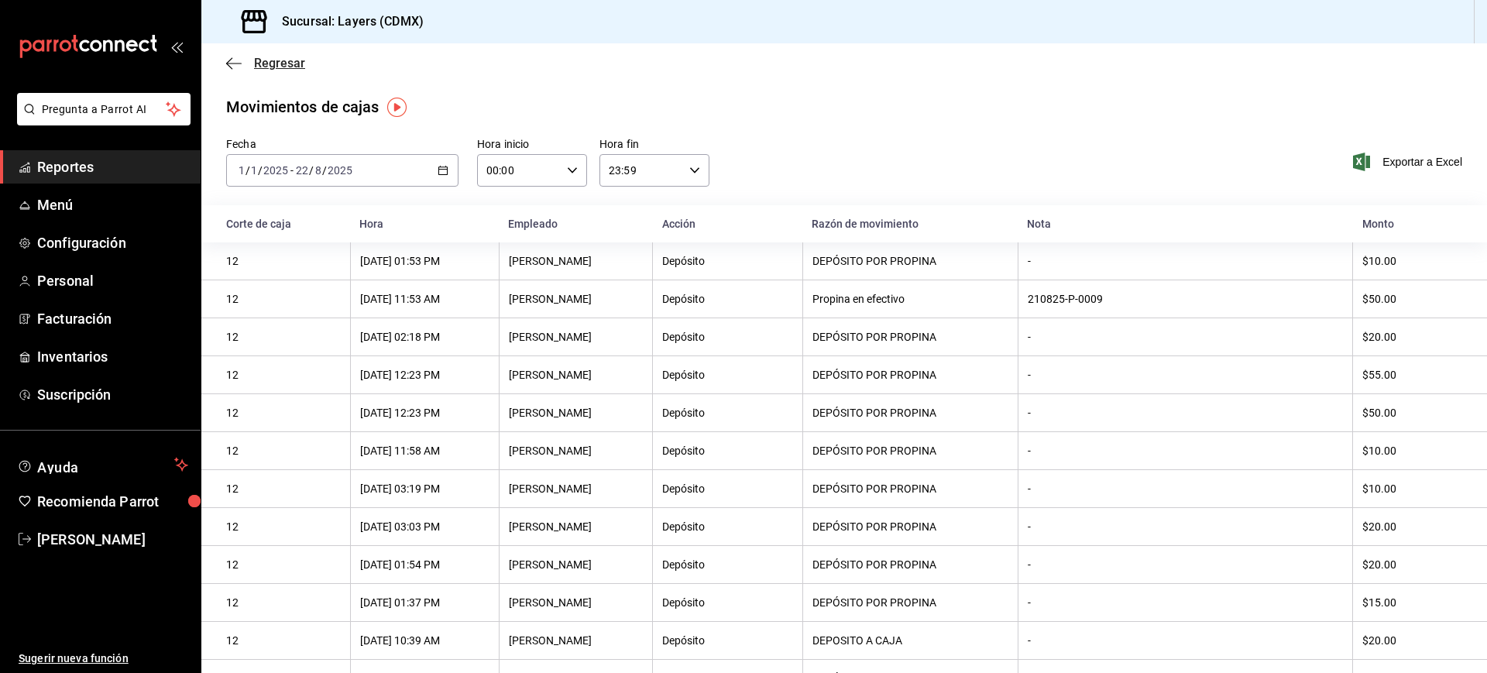
click at [253, 58] on span "Regresar" at bounding box center [265, 63] width 79 height 15
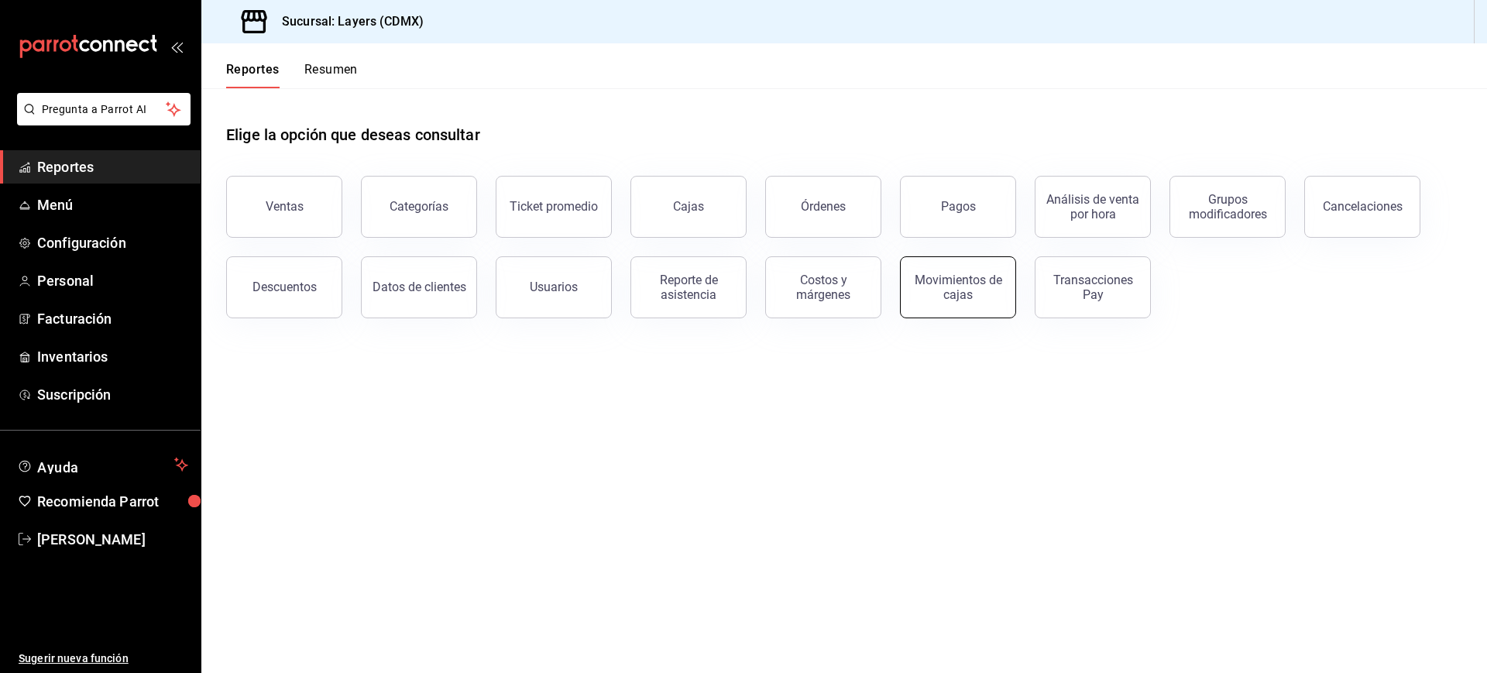
drag, startPoint x: 942, startPoint y: 283, endPoint x: 926, endPoint y: 303, distance: 25.4
click at [926, 303] on button "Movimientos de cajas" at bounding box center [958, 287] width 116 height 62
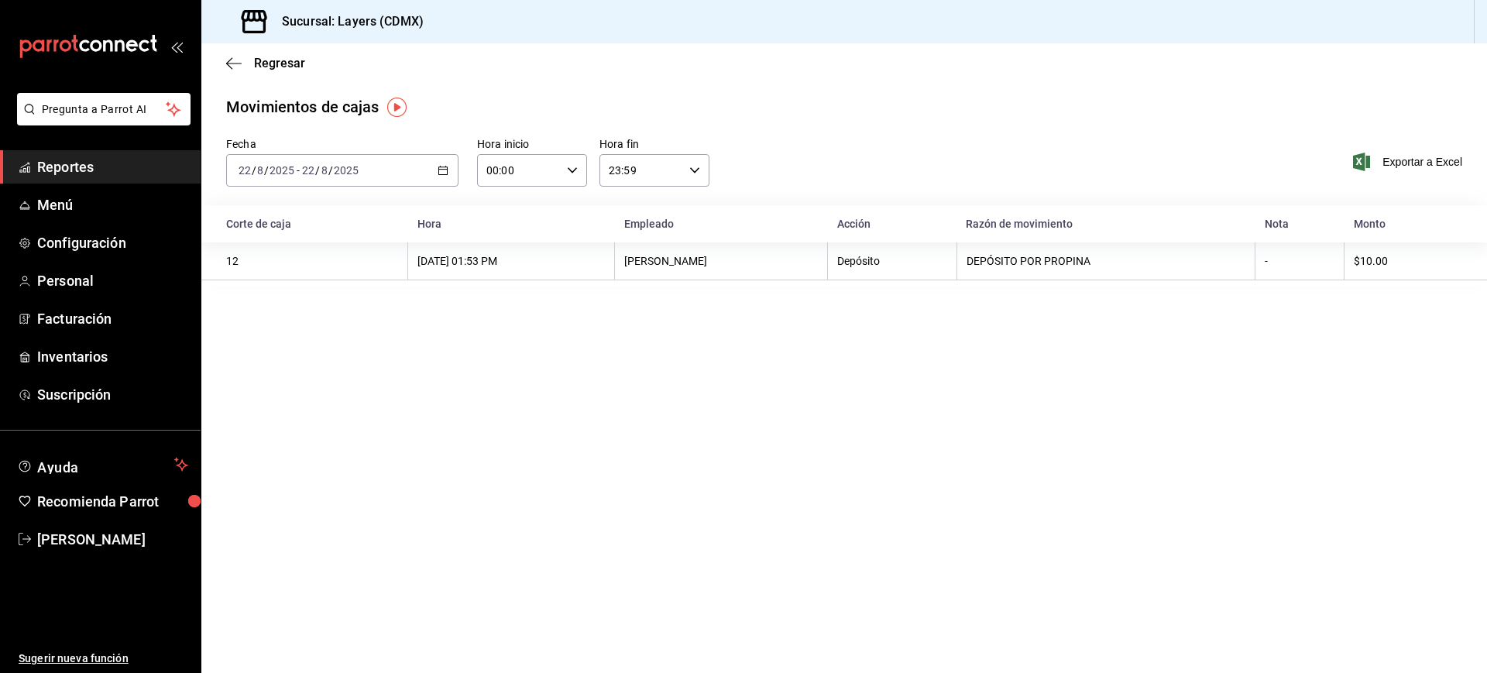
click at [448, 167] on \(Stroke\) "button" at bounding box center [442, 171] width 9 height 9
click at [297, 379] on li "Rango de fechas" at bounding box center [299, 391] width 145 height 35
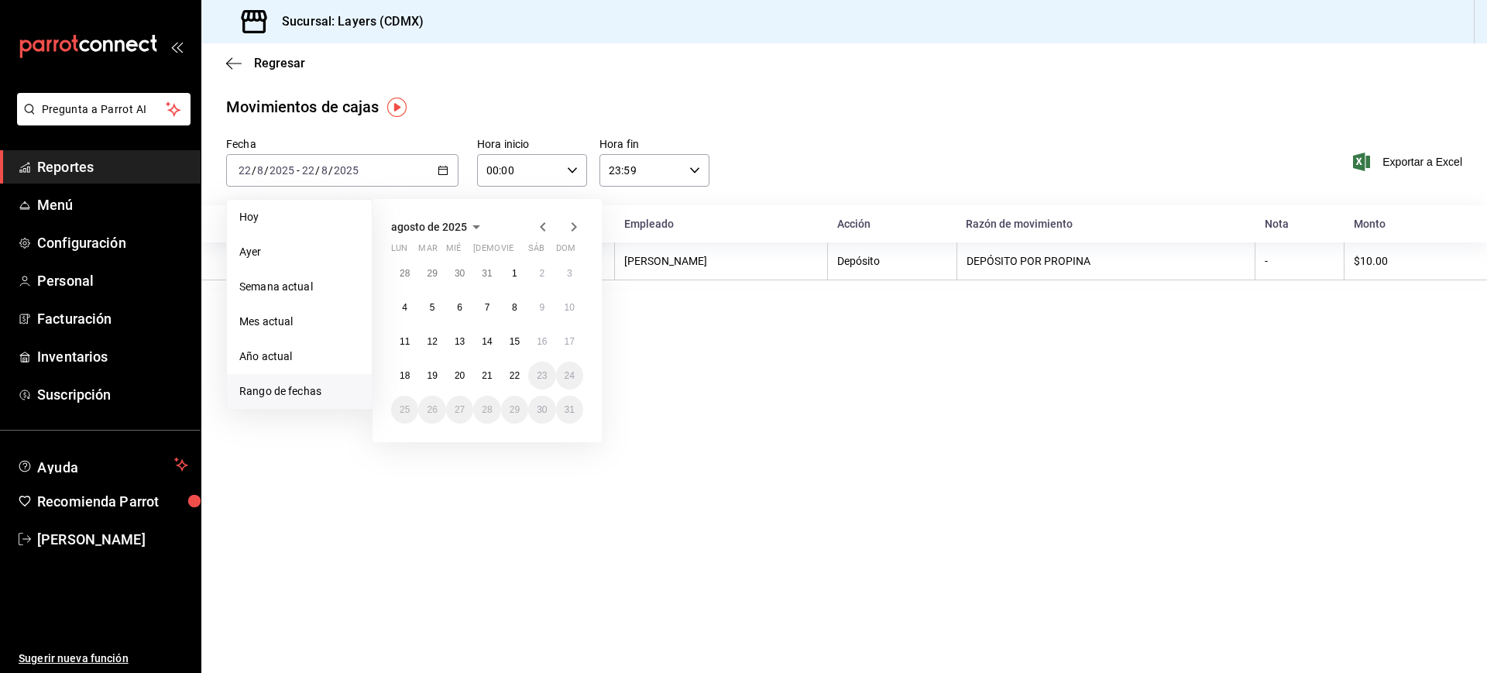
click at [857, 461] on main "Regresar Movimientos [PERSON_NAME] Fecha [DATE] [DATE] - [DATE] [DATE] [DATE] […" at bounding box center [844, 358] width 1286 height 630
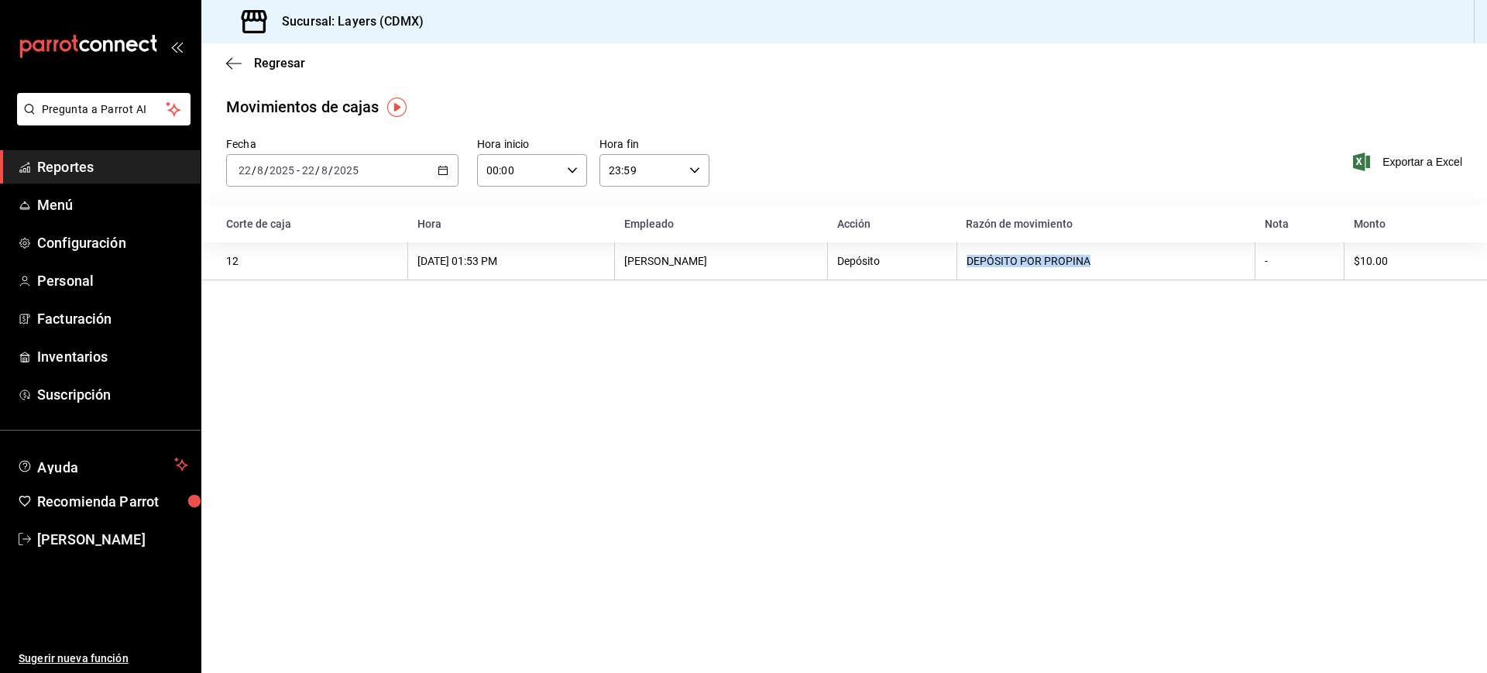
drag, startPoint x: 1139, startPoint y: 256, endPoint x: 997, endPoint y: 275, distance: 143.8
click at [997, 275] on th "DEPÓSITO POR PROPINA" at bounding box center [1106, 261] width 299 height 38
drag, startPoint x: 1005, startPoint y: 259, endPoint x: 1155, endPoint y: 259, distance: 150.3
click at [1155, 259] on div "DEPÓSITO POR PROPINA" at bounding box center [1107, 261] width 280 height 12
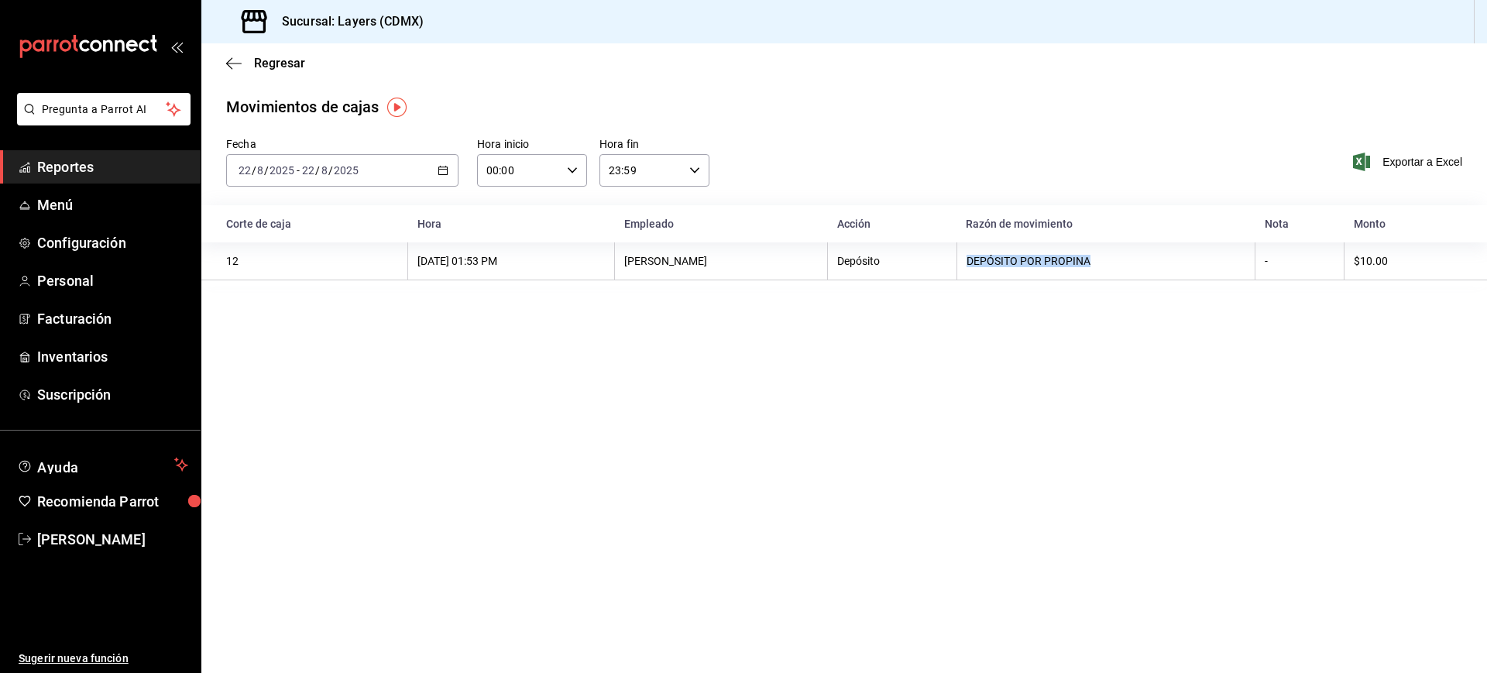
click at [1155, 259] on div "DEPÓSITO POR PROPINA" at bounding box center [1107, 261] width 280 height 12
drag, startPoint x: 1117, startPoint y: 258, endPoint x: 1043, endPoint y: 259, distance: 73.6
click at [1043, 259] on div "DEPÓSITO POR PROPINA" at bounding box center [1107, 261] width 280 height 12
click at [94, 238] on span "Configuración" at bounding box center [112, 242] width 151 height 21
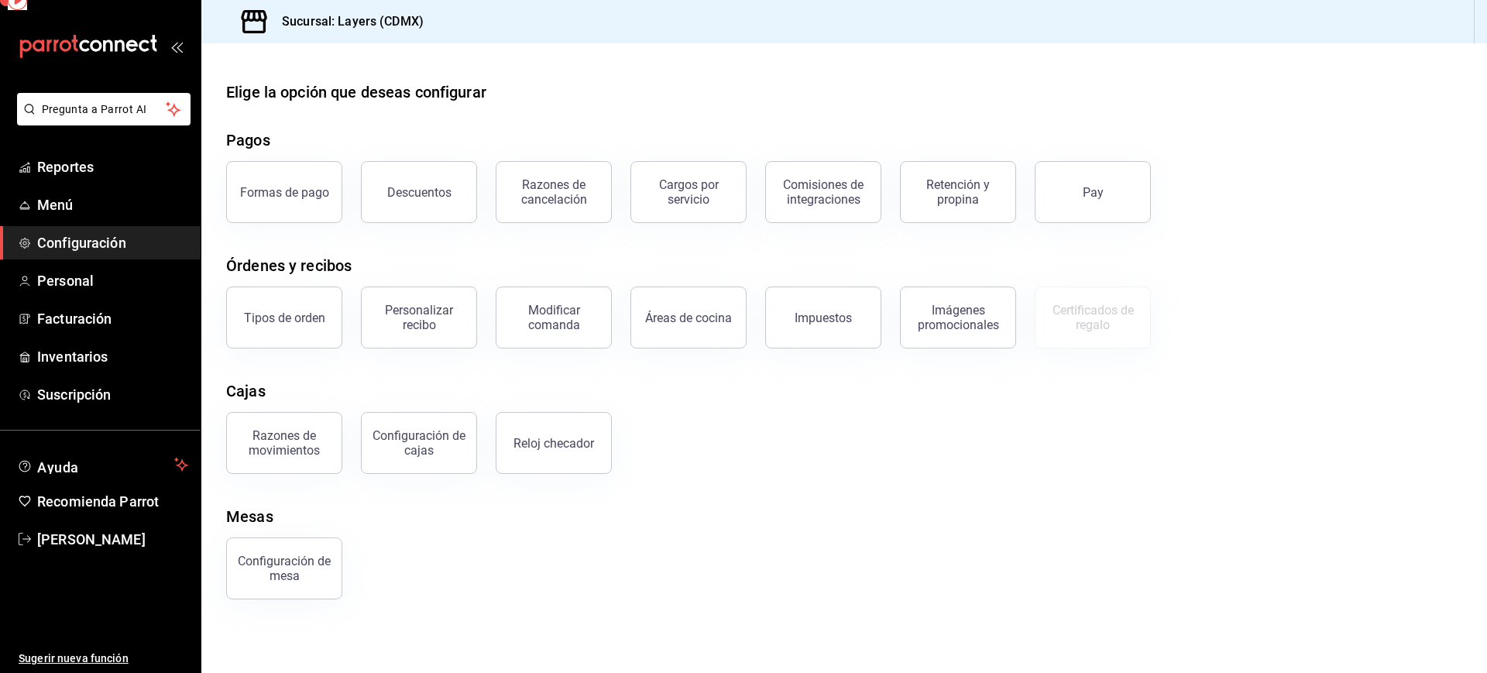
click at [94, 238] on span "Configuración" at bounding box center [112, 242] width 151 height 21
click at [305, 452] on div "Razones de movimientos" at bounding box center [284, 442] width 96 height 29
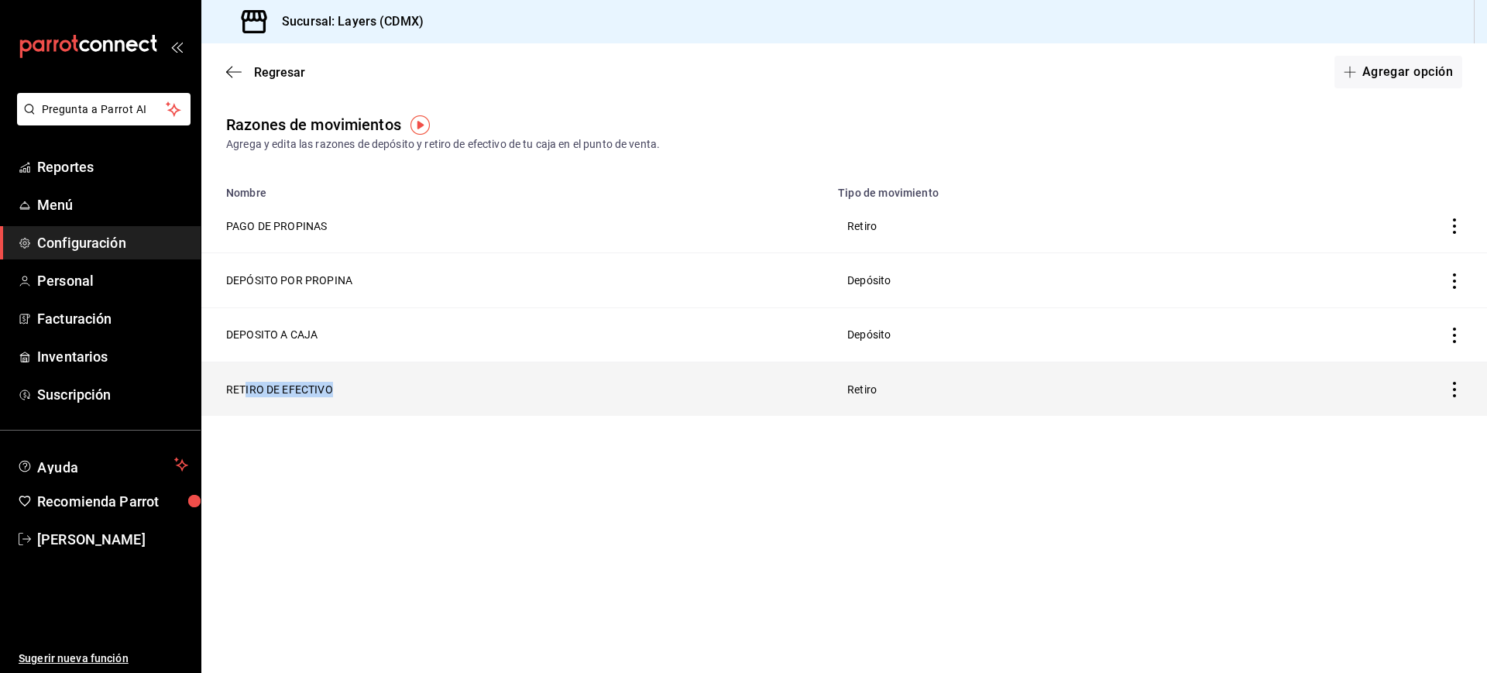
drag, startPoint x: 247, startPoint y: 387, endPoint x: 361, endPoint y: 399, distance: 114.4
click at [361, 399] on th "RETIRO DE EFECTIVO" at bounding box center [514, 389] width 627 height 54
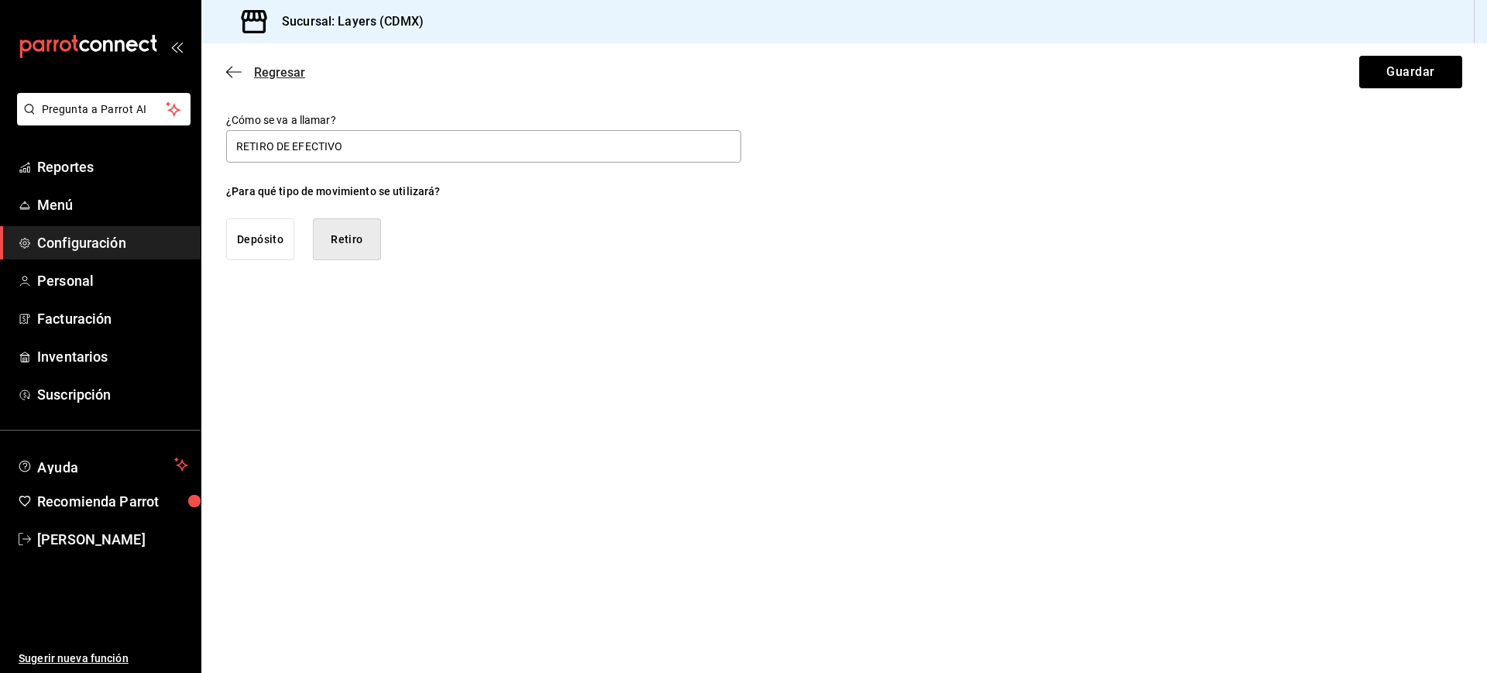
click at [240, 65] on span "Regresar" at bounding box center [265, 72] width 79 height 15
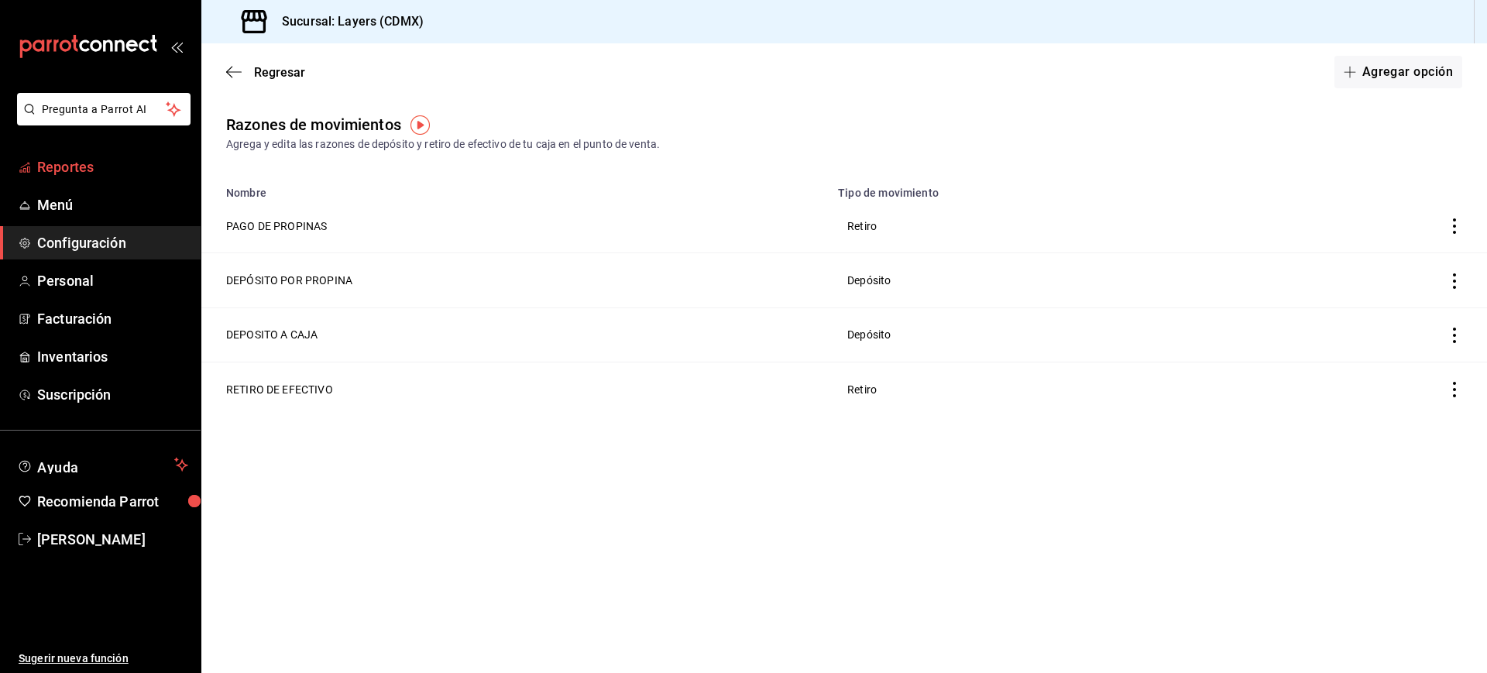
click at [73, 161] on span "Reportes" at bounding box center [112, 166] width 151 height 21
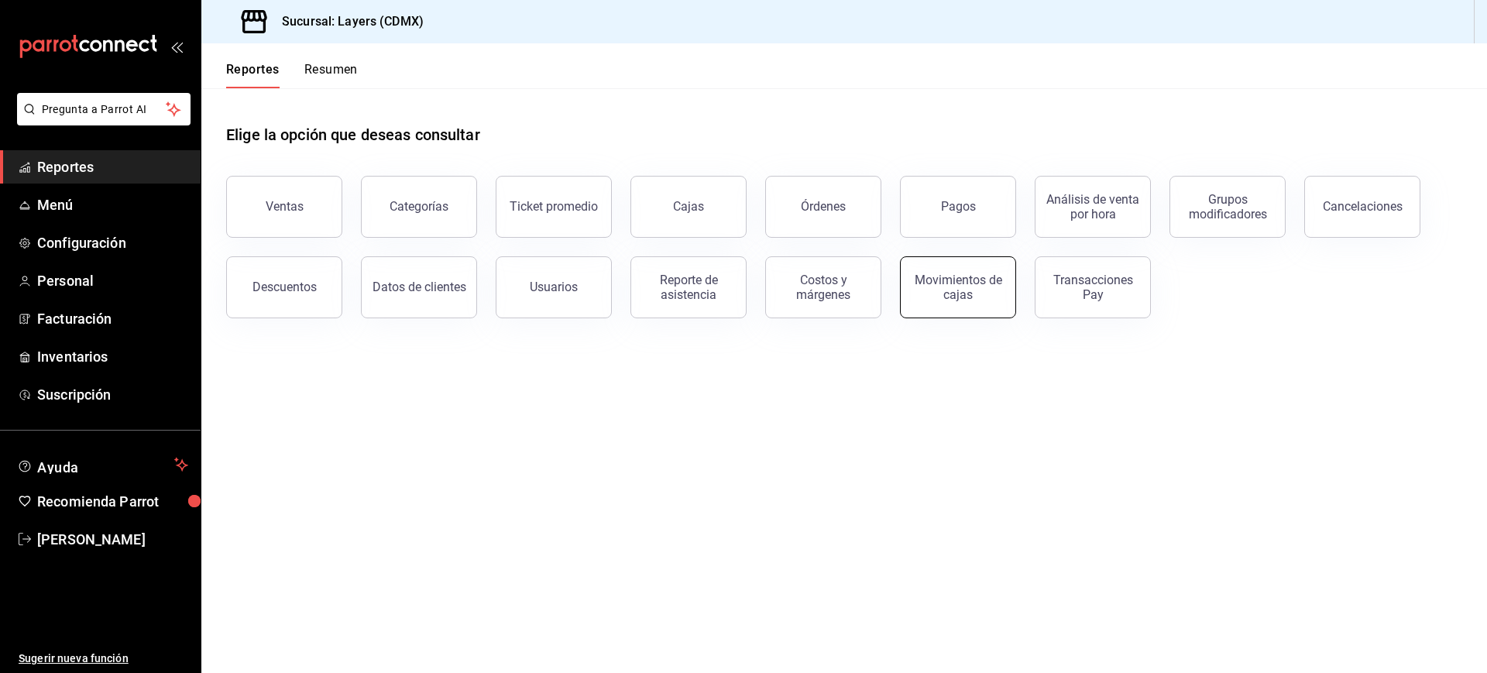
click at [960, 285] on div "Movimientos de cajas" at bounding box center [958, 287] width 96 height 29
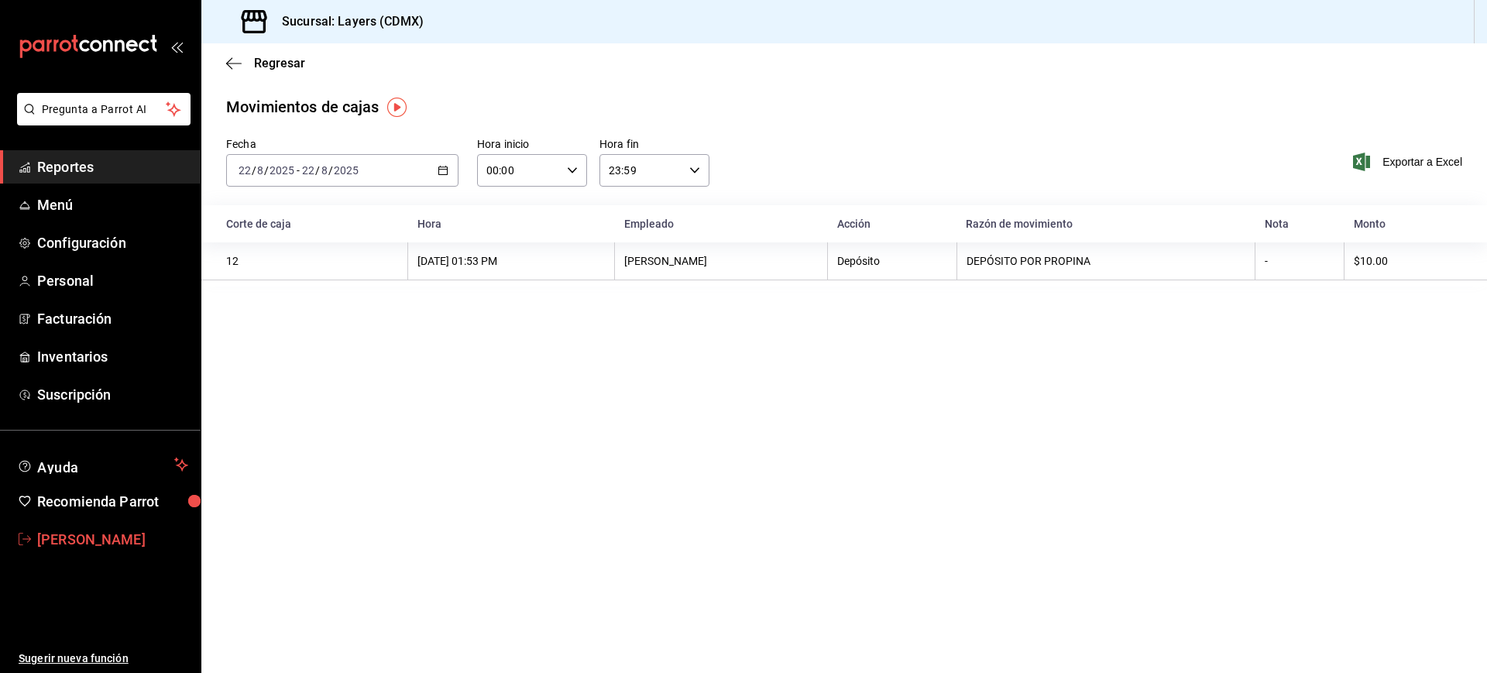
click at [72, 534] on span "[PERSON_NAME]" at bounding box center [112, 539] width 151 height 21
